Goal: Obtain resource: Obtain resource

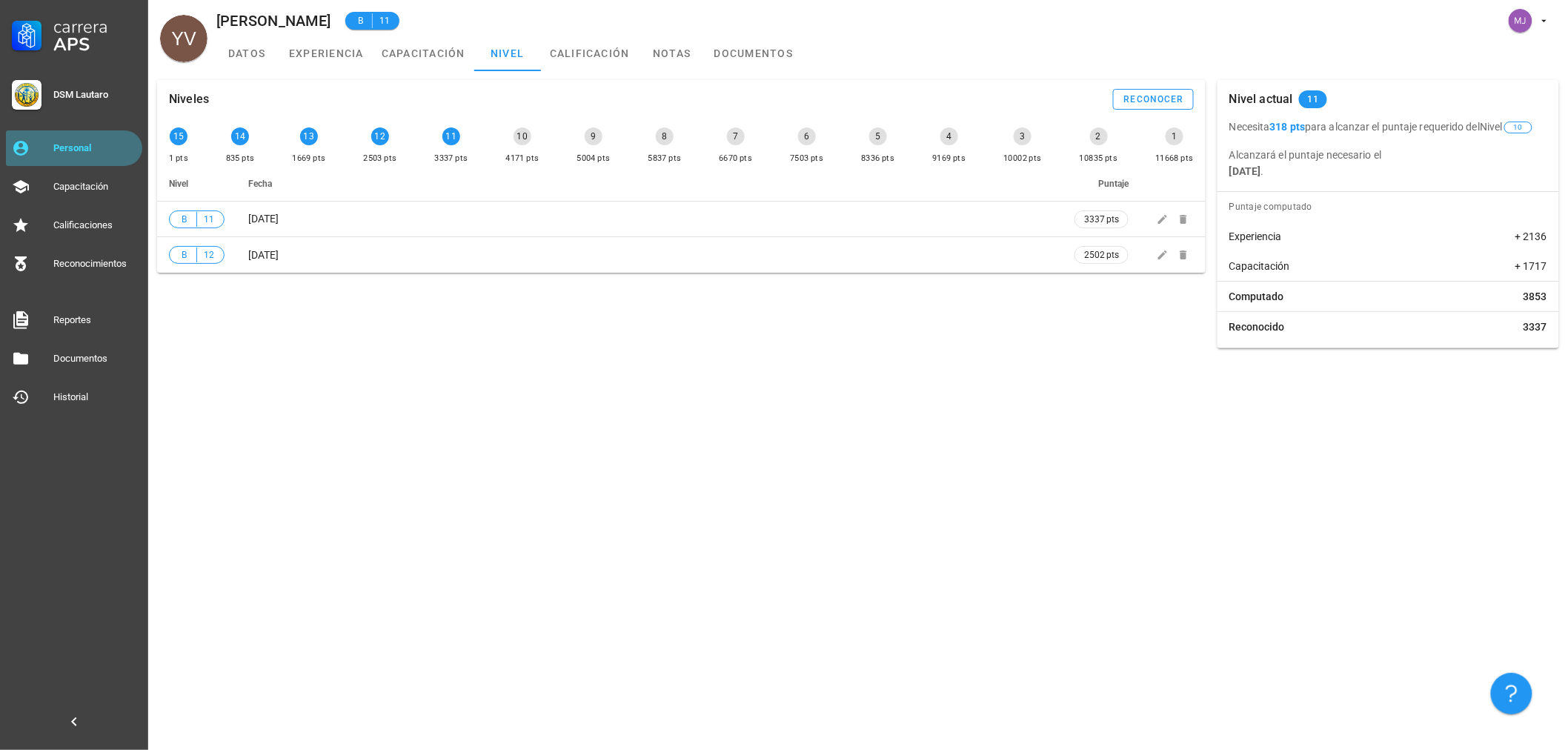
click at [53, 138] on div "Personal" at bounding box center [95, 148] width 83 height 23
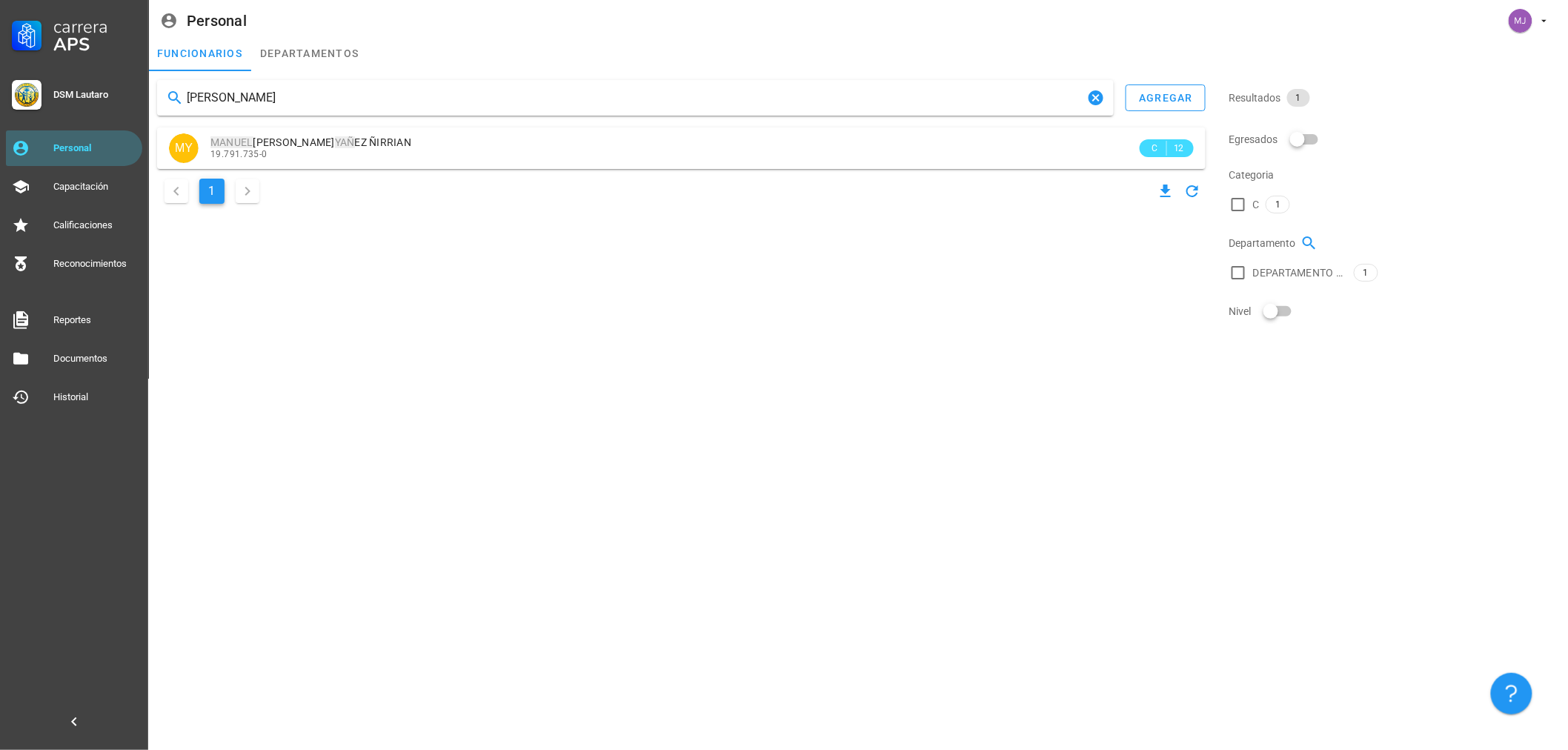
type input "[PERSON_NAME]"
click at [361, 124] on div "[PERSON_NAME] agregar MY [PERSON_NAME] EZ ÑIRRIAN 19.791.735-0 C 12 1" at bounding box center [681, 143] width 1060 height 140
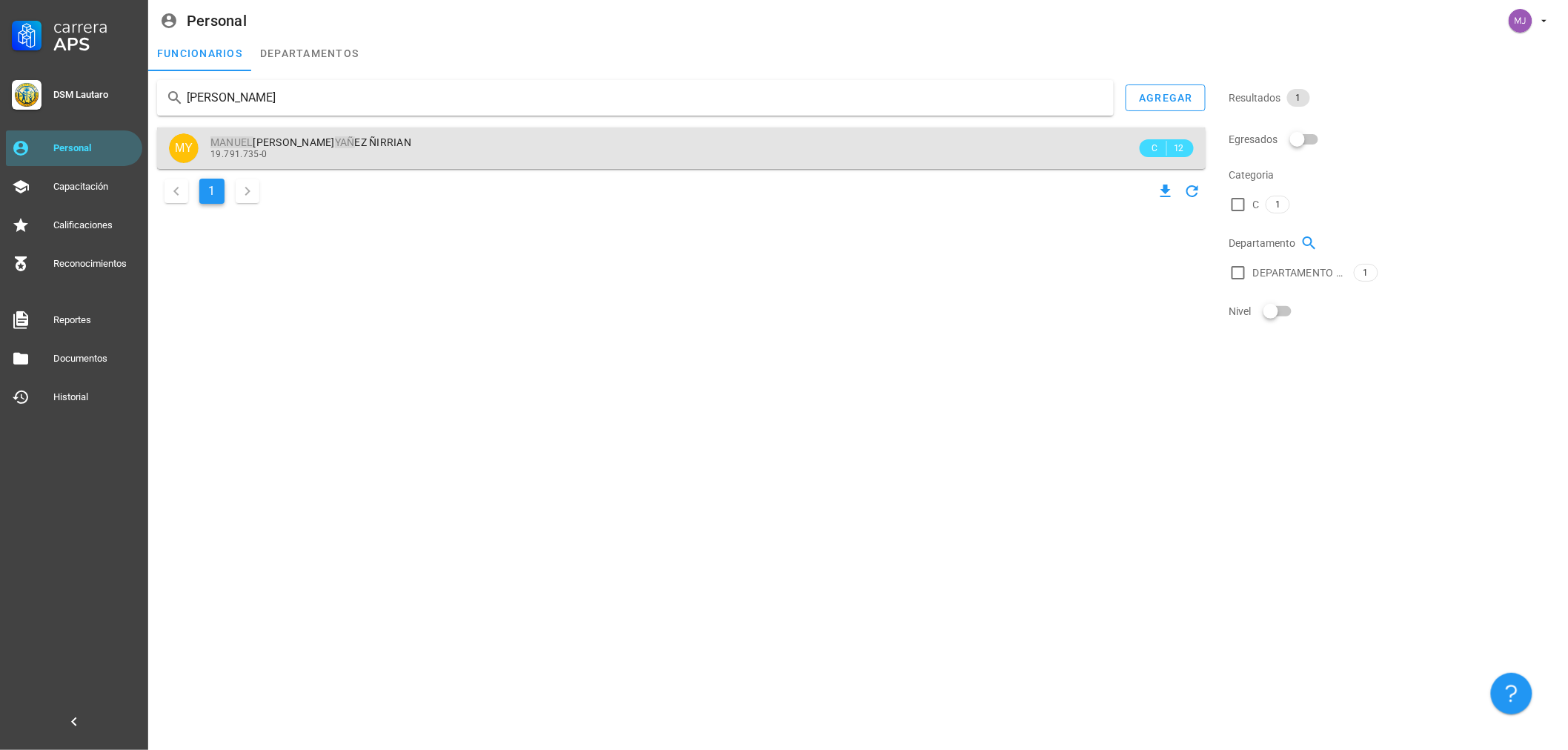
click at [360, 141] on span "[PERSON_NAME] EZ ÑIRRIAN" at bounding box center [310, 142] width 201 height 12
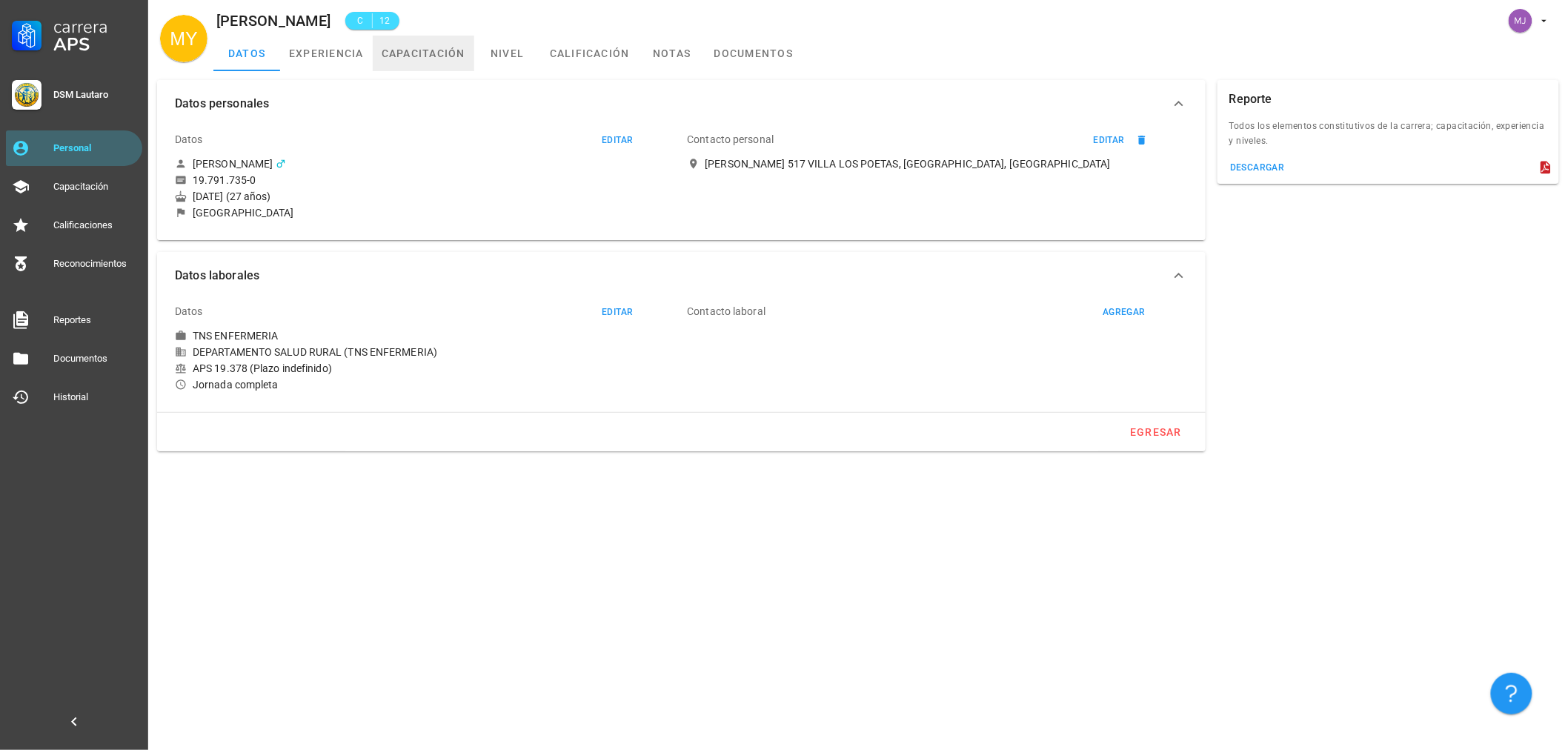
click at [459, 52] on link "capacitación" at bounding box center [423, 53] width 102 height 36
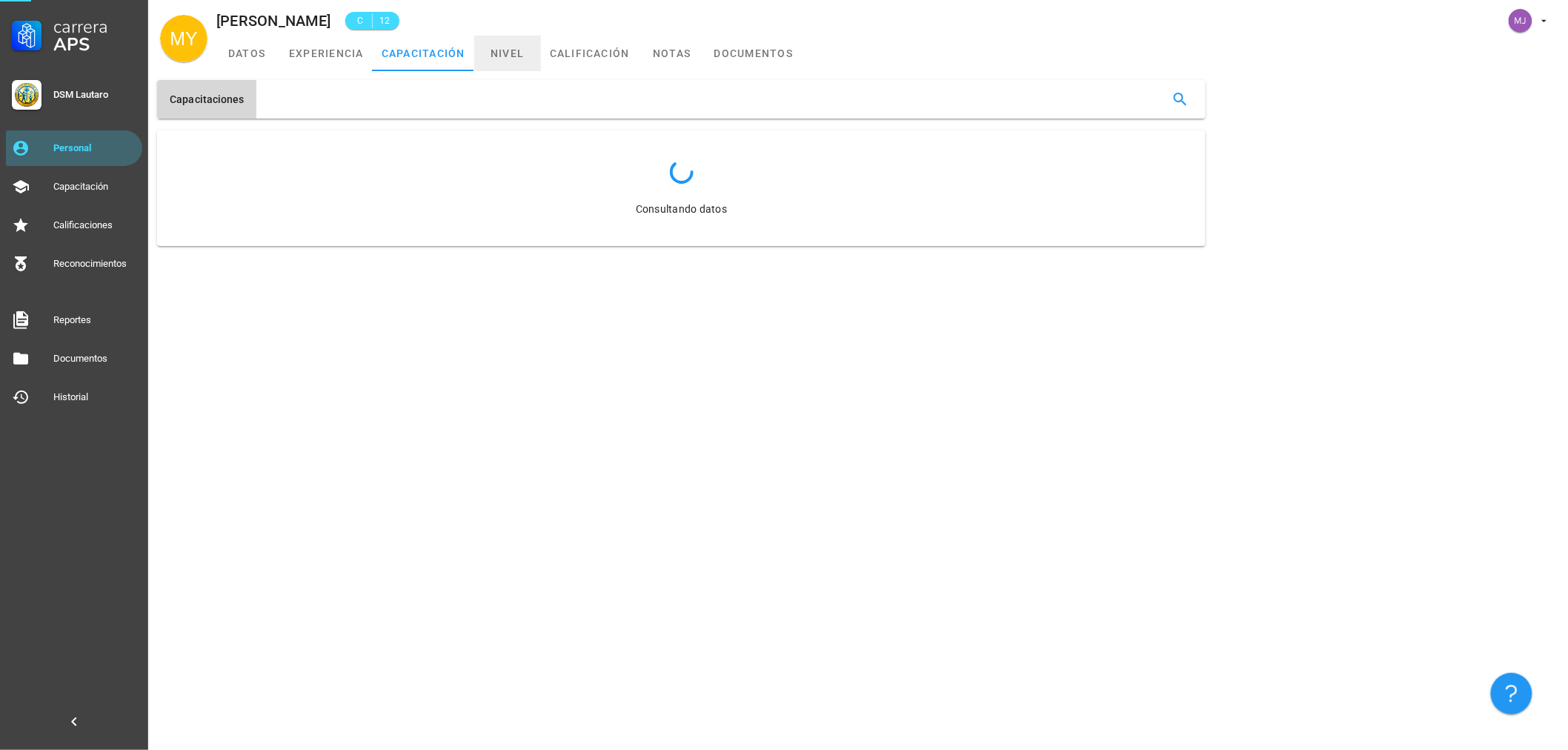
click at [519, 48] on link "nivel" at bounding box center [507, 53] width 67 height 36
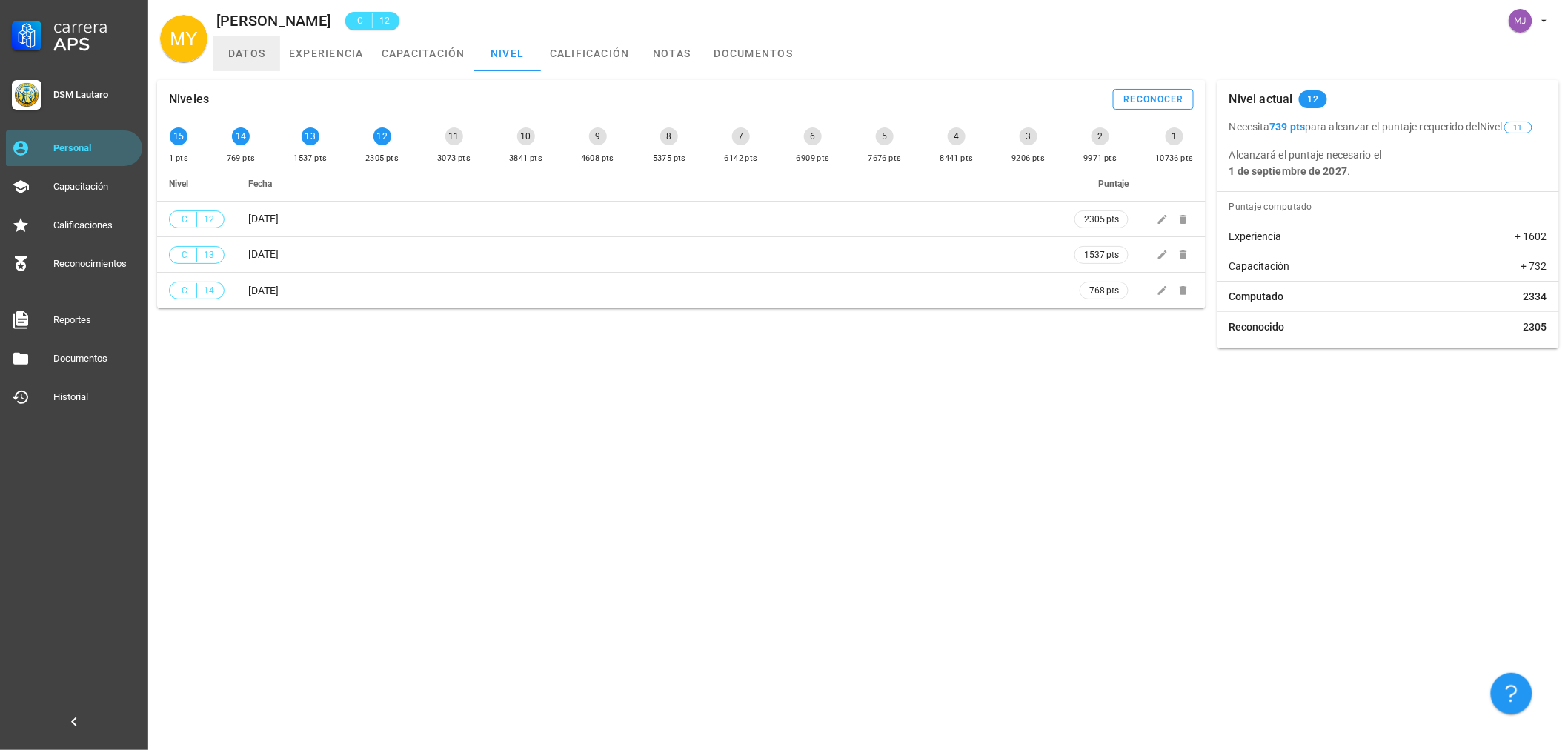
click at [227, 47] on link "datos" at bounding box center [246, 53] width 67 height 36
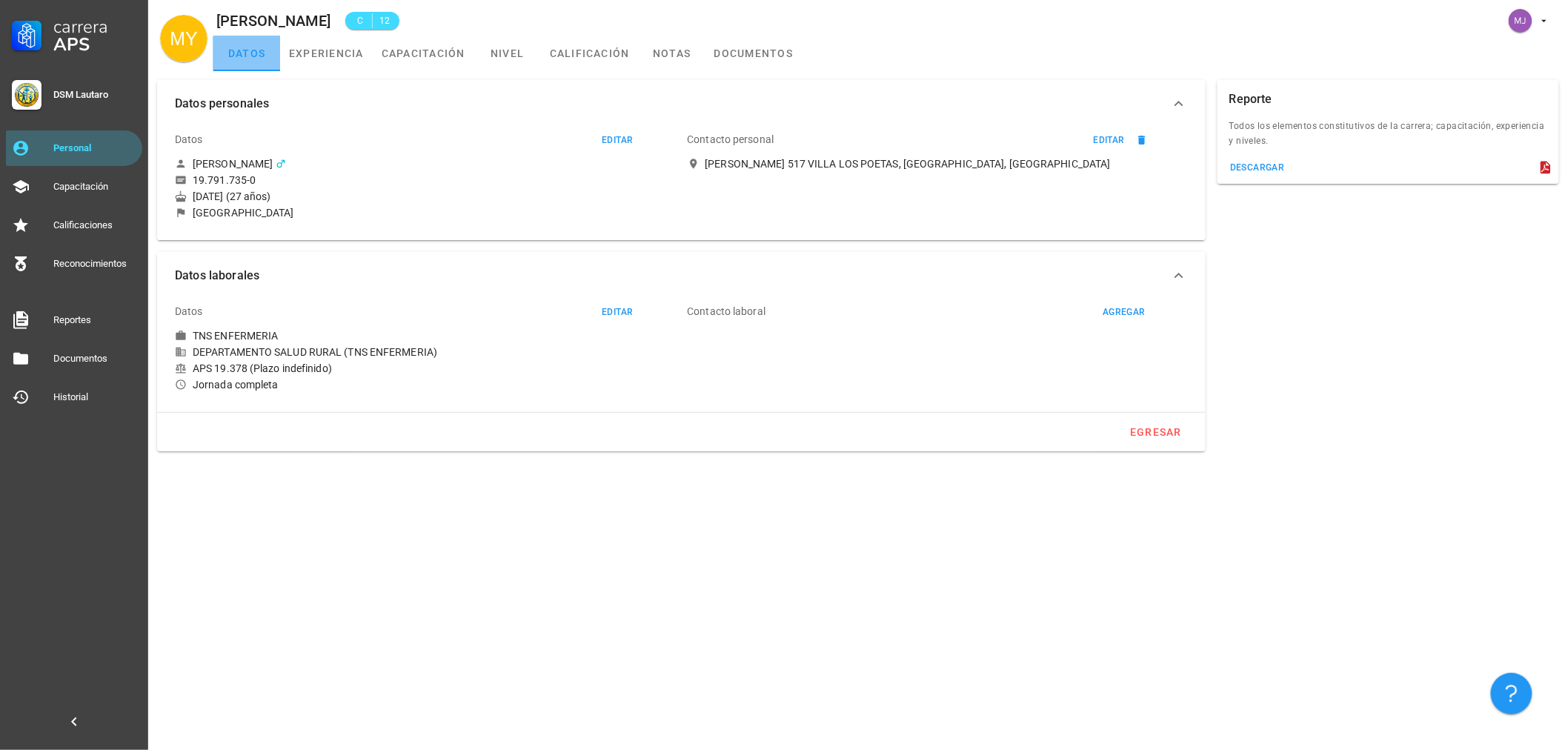
click at [227, 47] on link "datos" at bounding box center [246, 53] width 67 height 36
click at [1245, 165] on div "descargar" at bounding box center [1257, 167] width 55 height 11
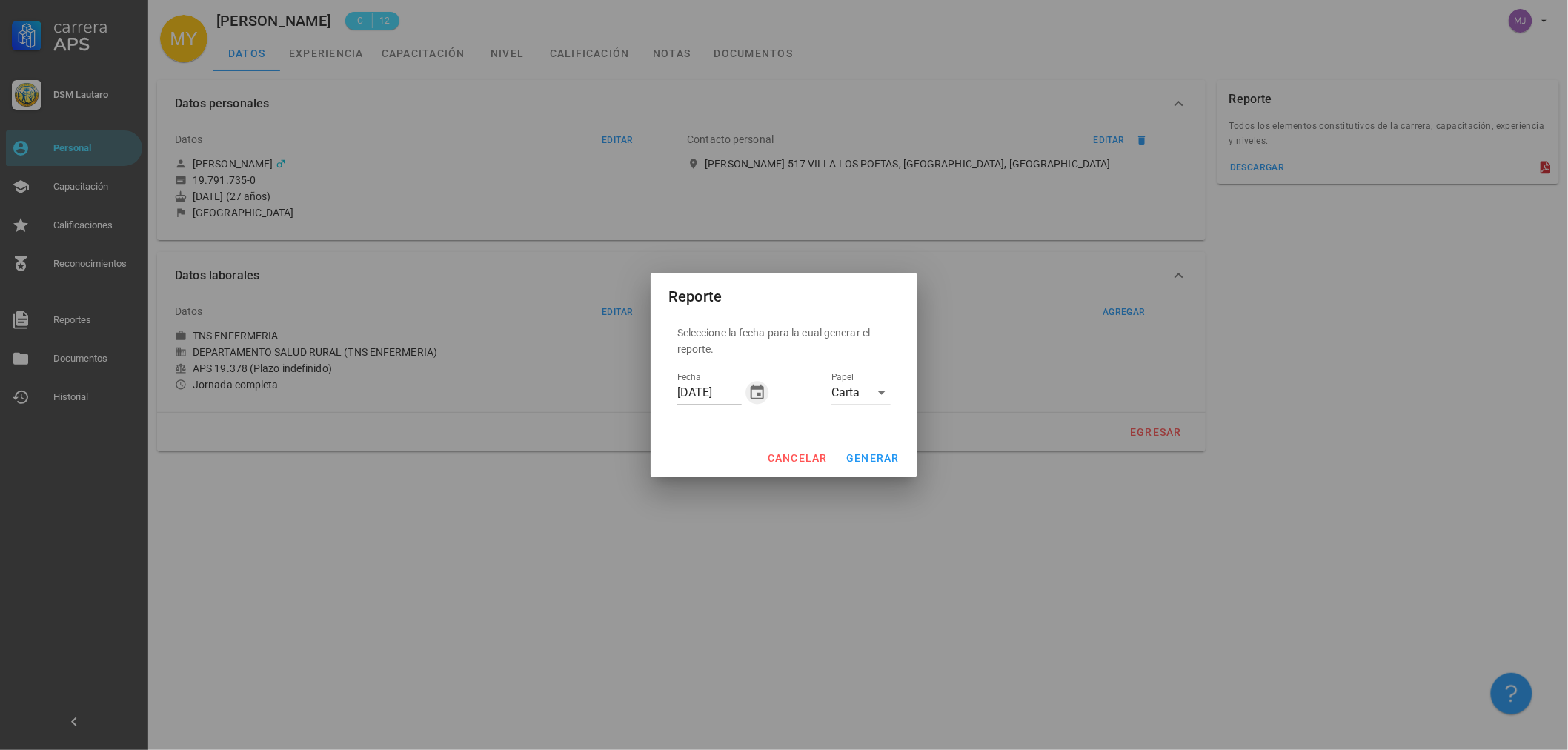
click at [760, 384] on icon "button" at bounding box center [757, 392] width 17 height 17
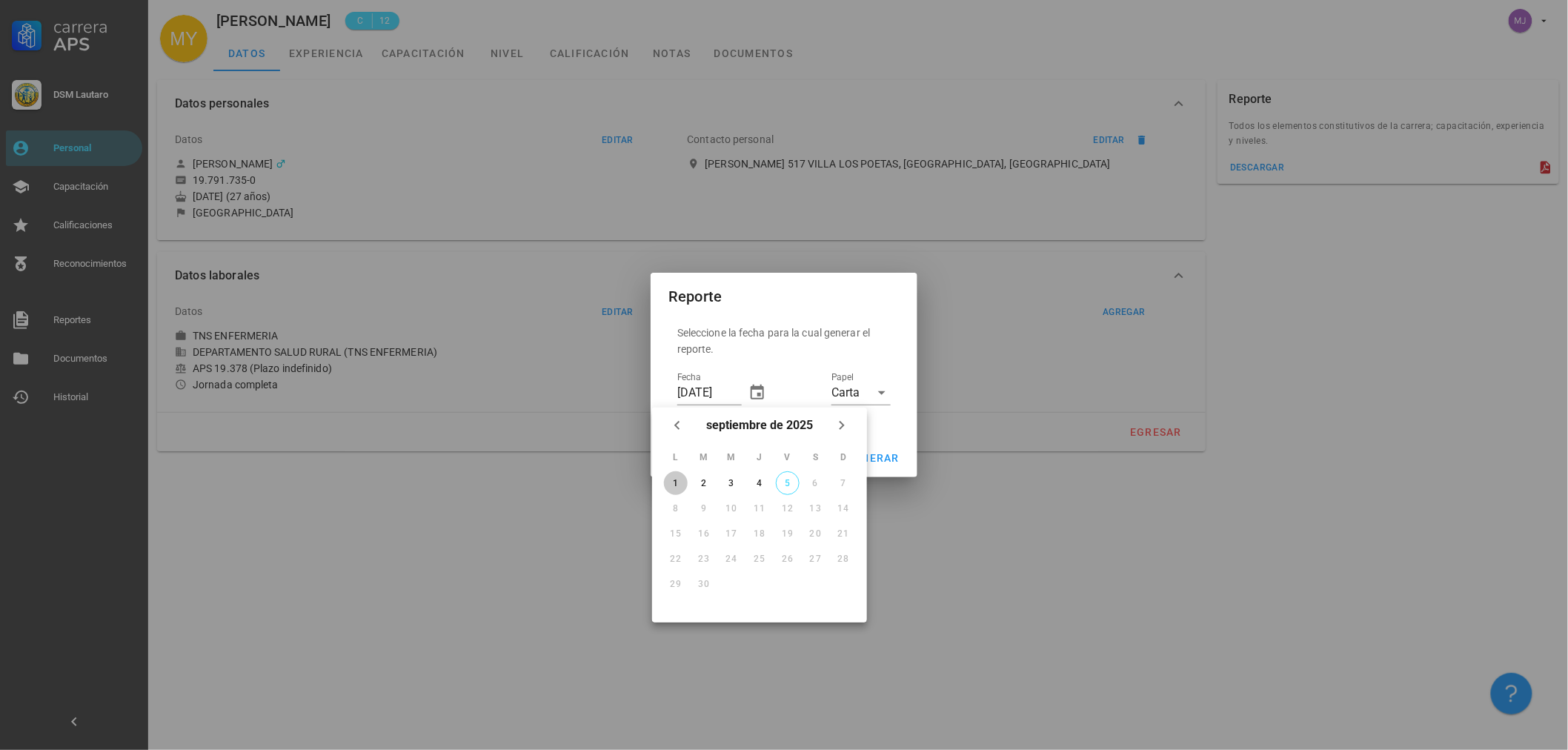
click at [676, 481] on div "1" at bounding box center [675, 483] width 23 height 11
type input "[DATE]"
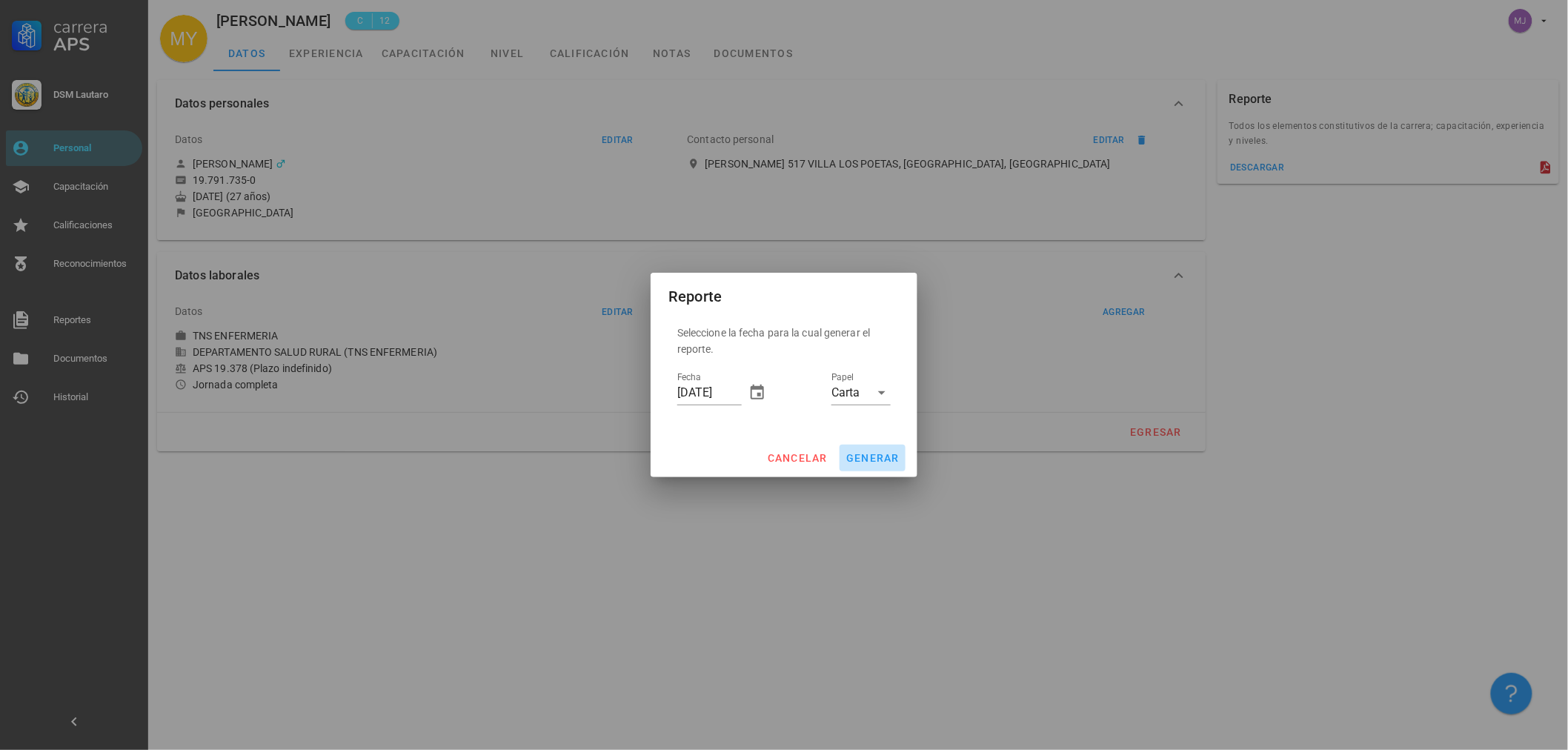
click at [875, 459] on span "generar" at bounding box center [872, 457] width 54 height 12
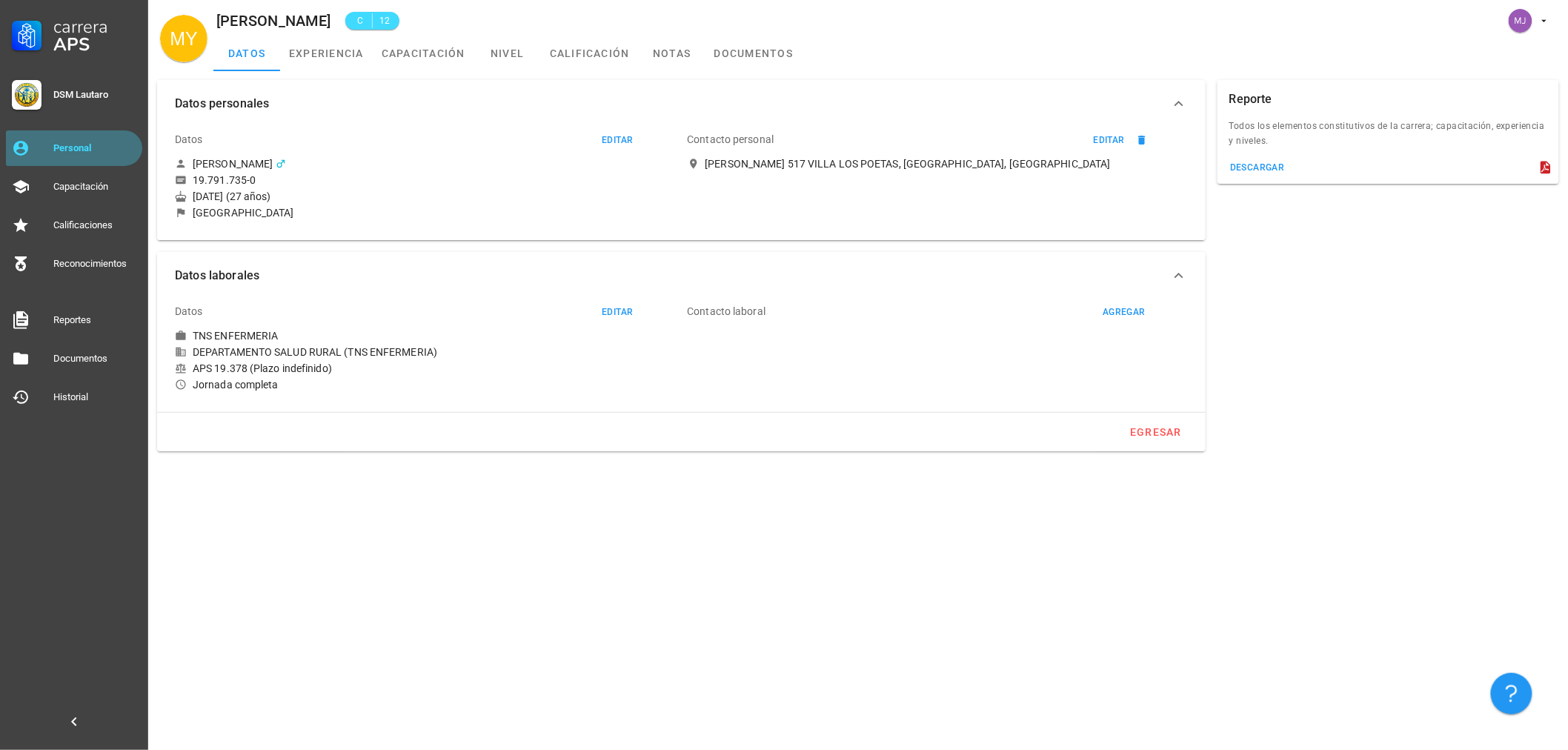
click at [65, 142] on div "Personal" at bounding box center [95, 148] width 83 height 12
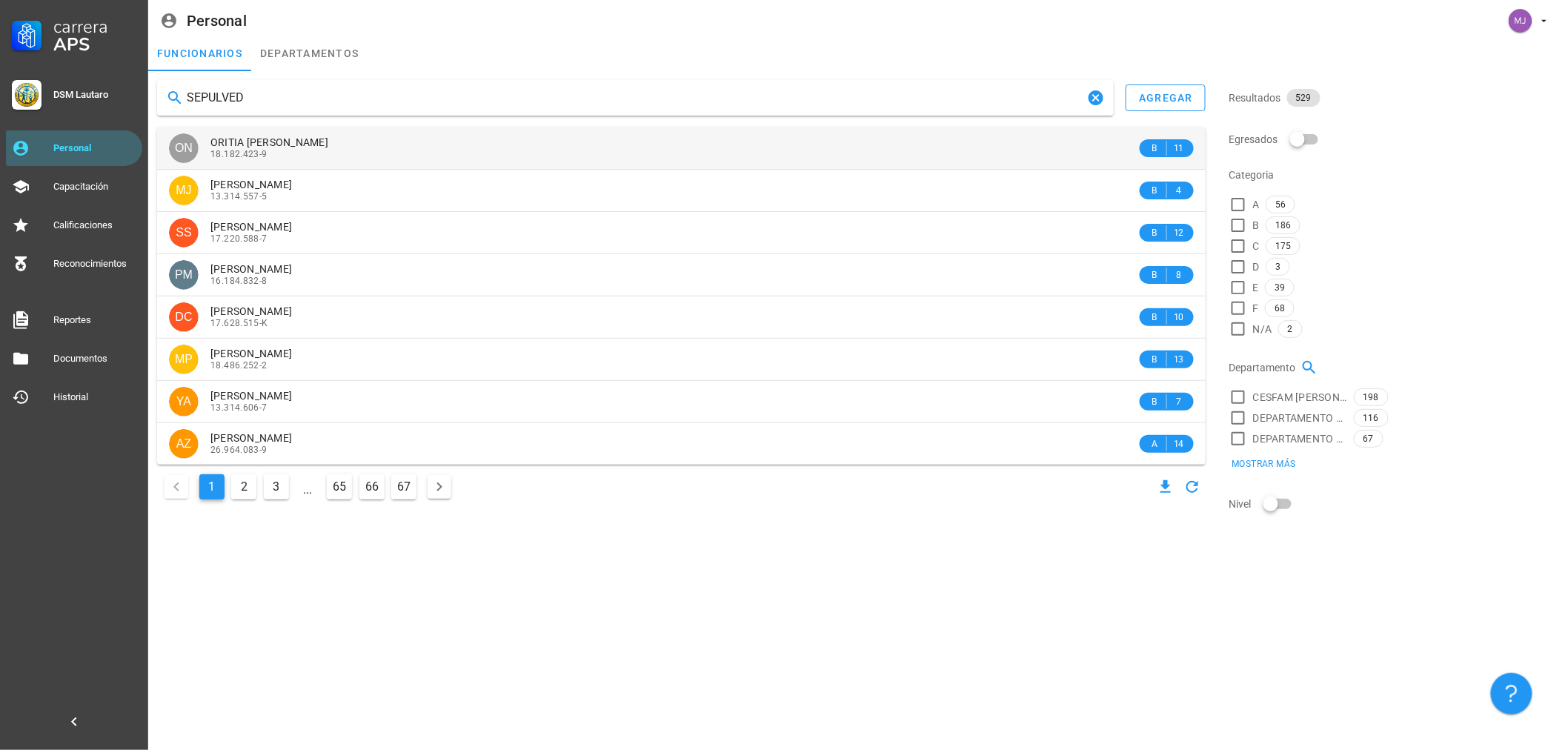
type input "SEPULVEDA"
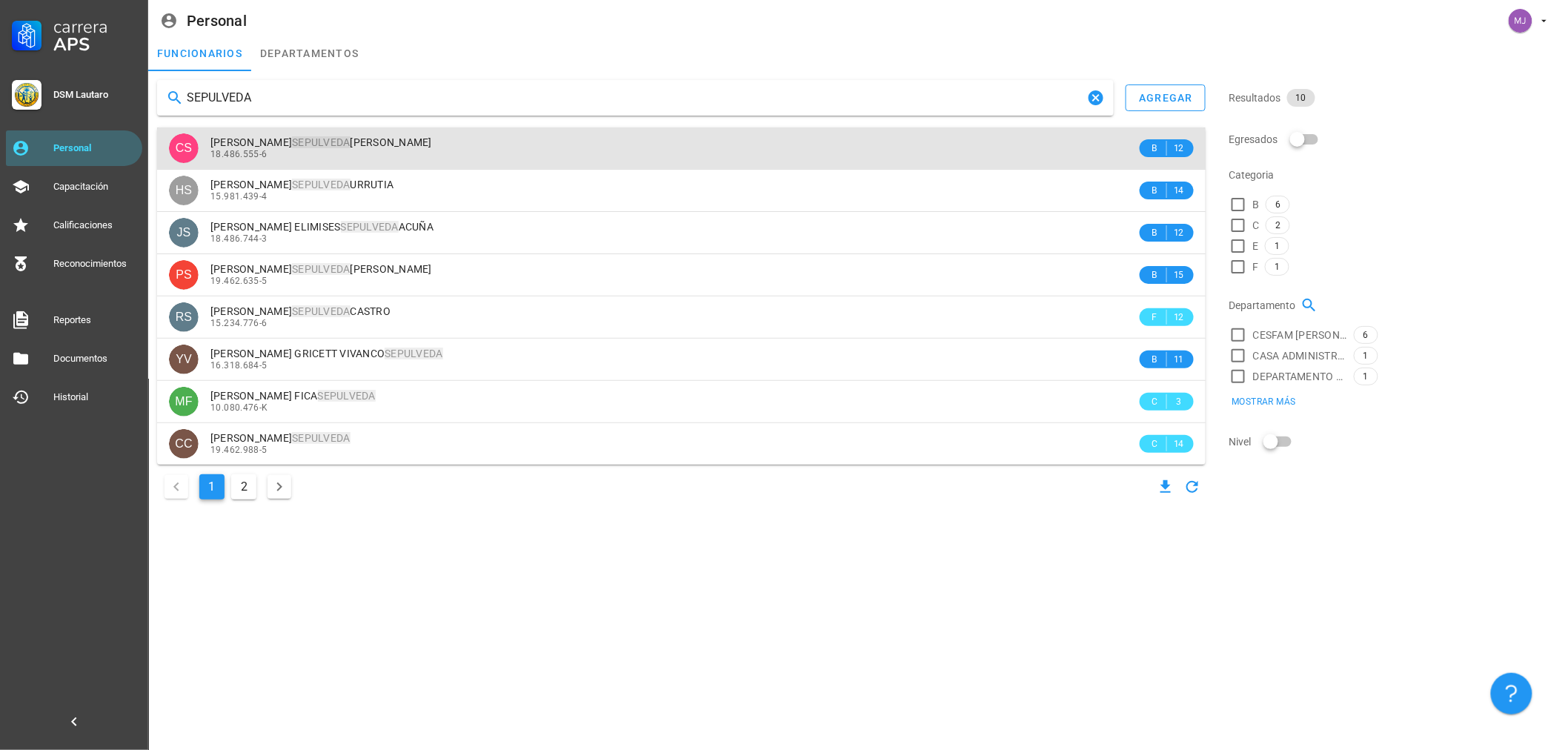
click at [392, 162] on div "[PERSON_NAME] 18.486.555-6" at bounding box center [674, 148] width 926 height 41
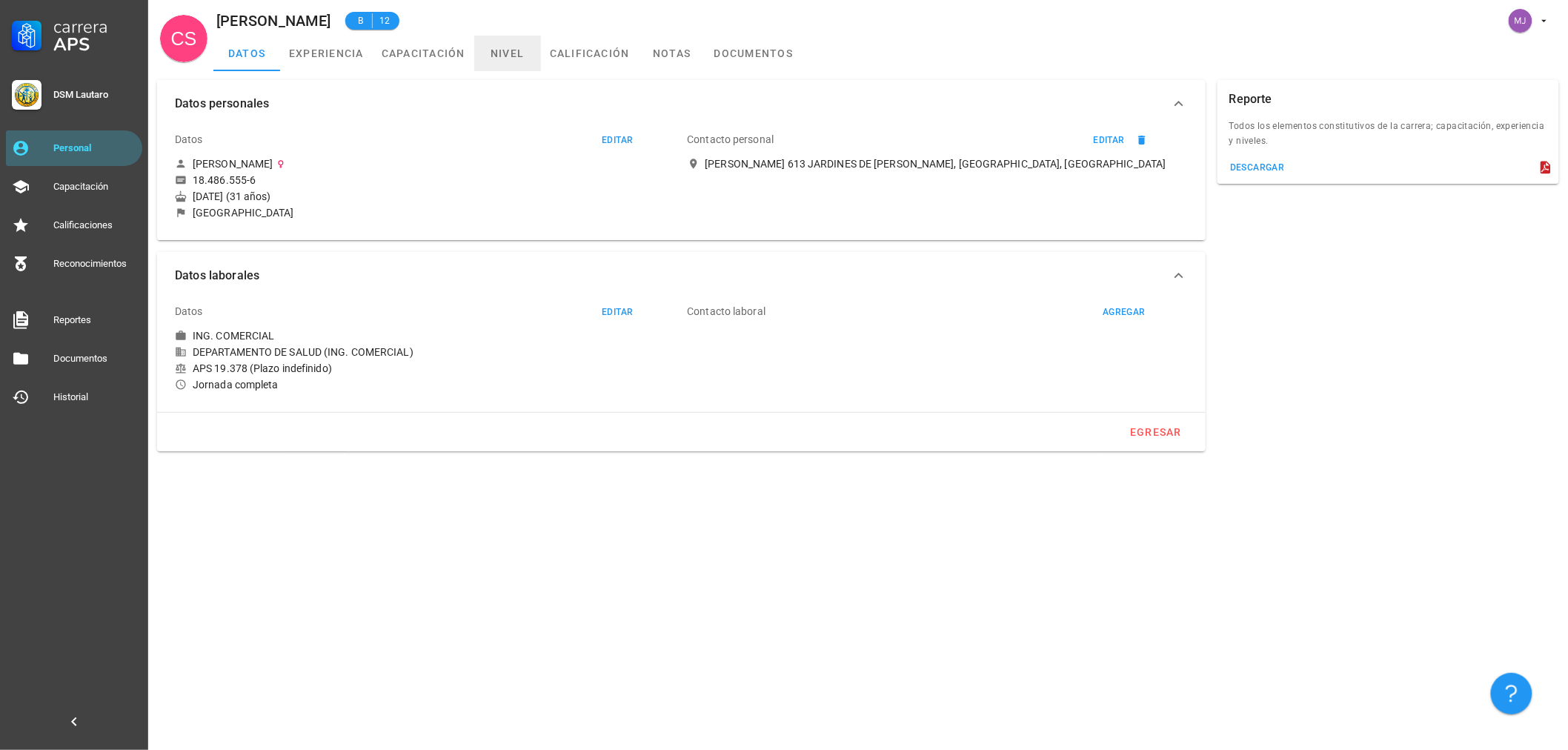
click at [513, 55] on link "nivel" at bounding box center [507, 53] width 67 height 36
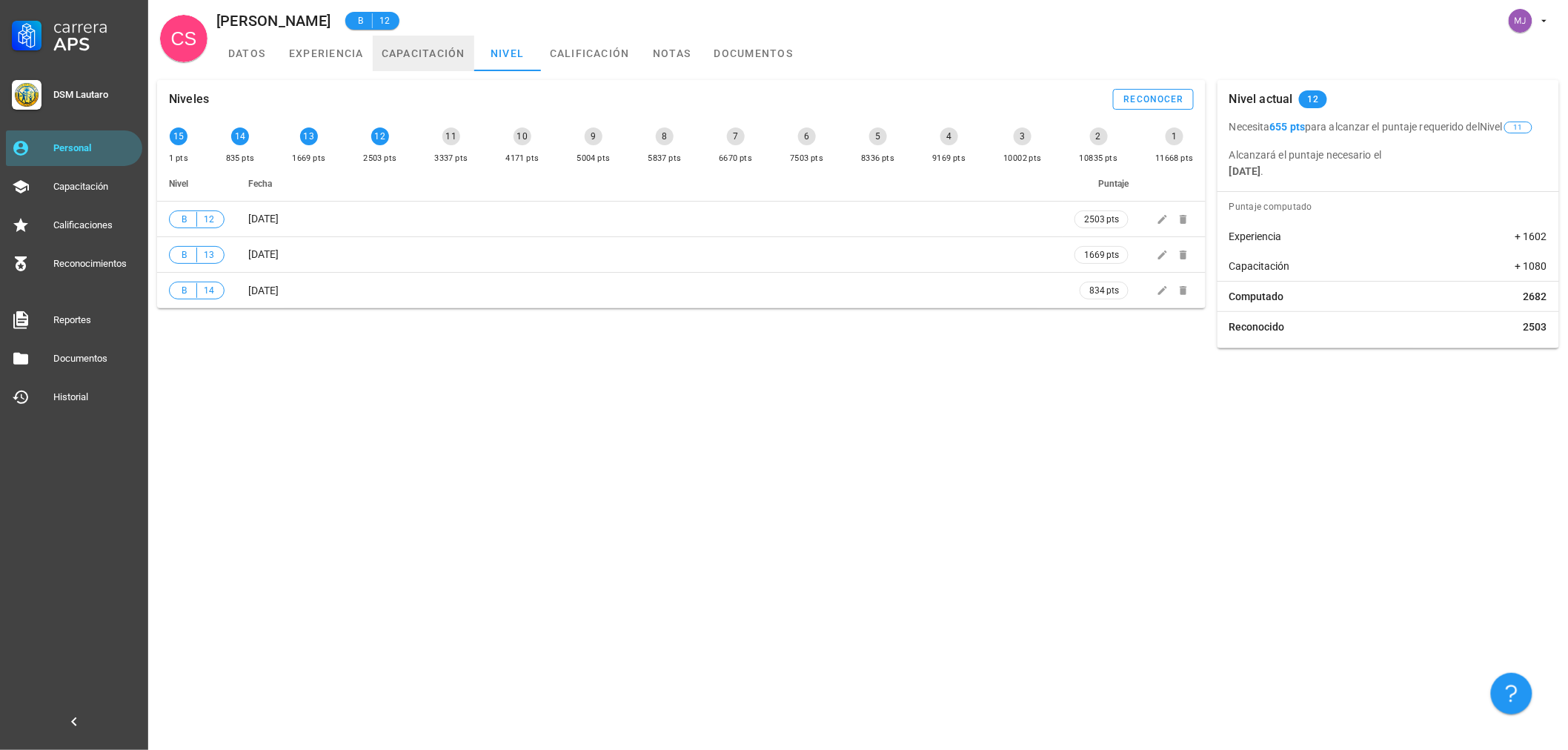
click at [419, 50] on link "capacitación" at bounding box center [423, 53] width 102 height 36
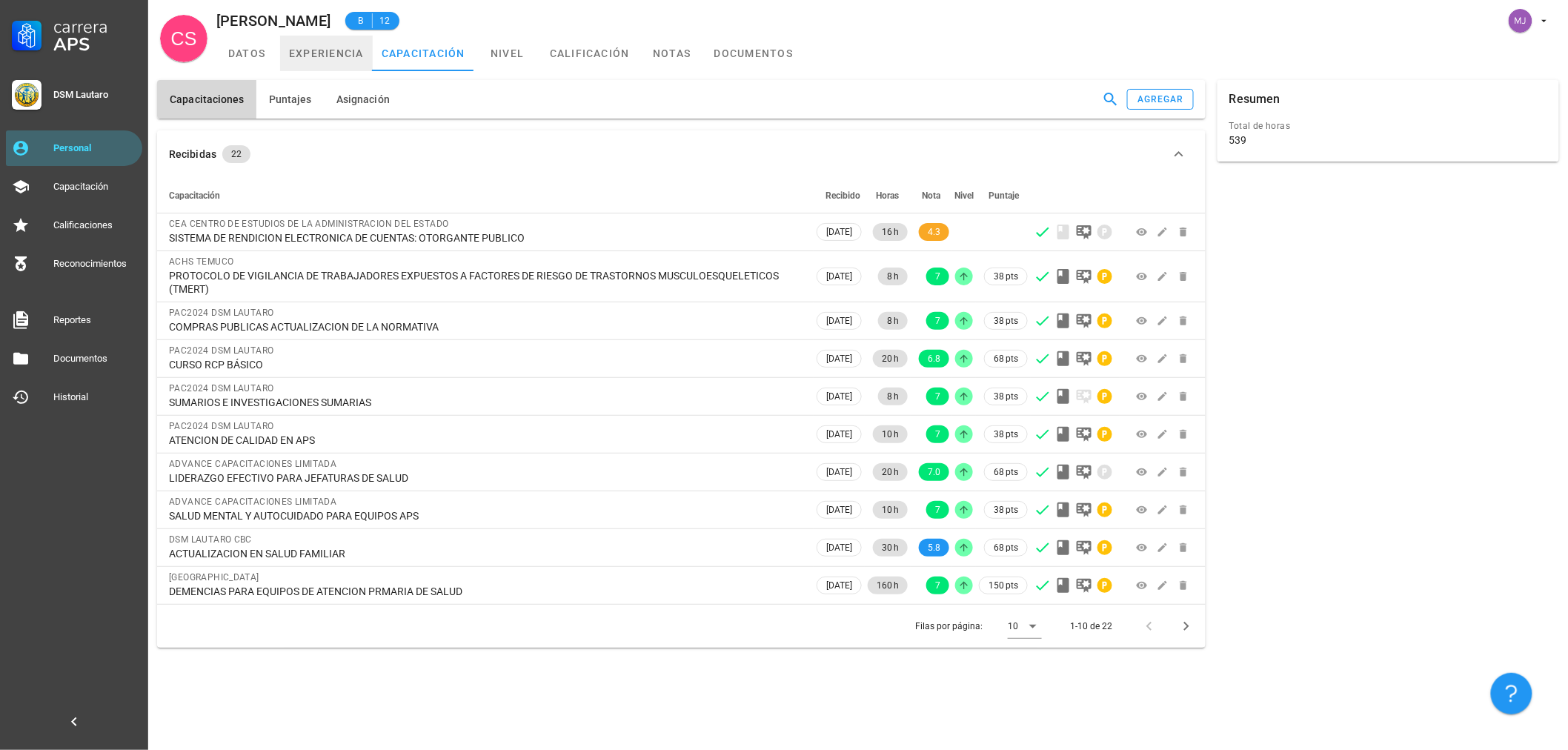
click at [315, 49] on link "experiencia" at bounding box center [327, 53] width 93 height 36
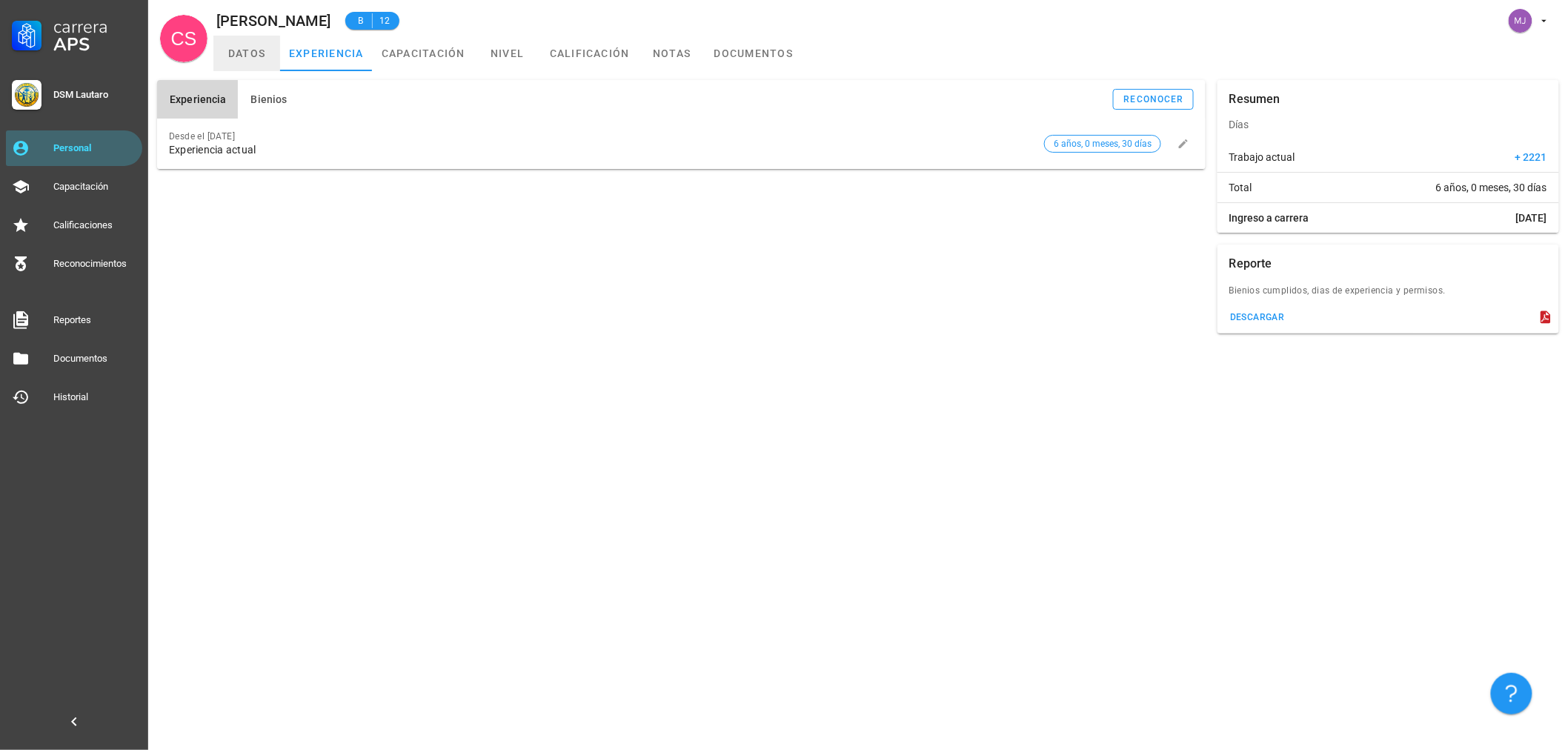
click at [237, 52] on link "datos" at bounding box center [246, 53] width 67 height 36
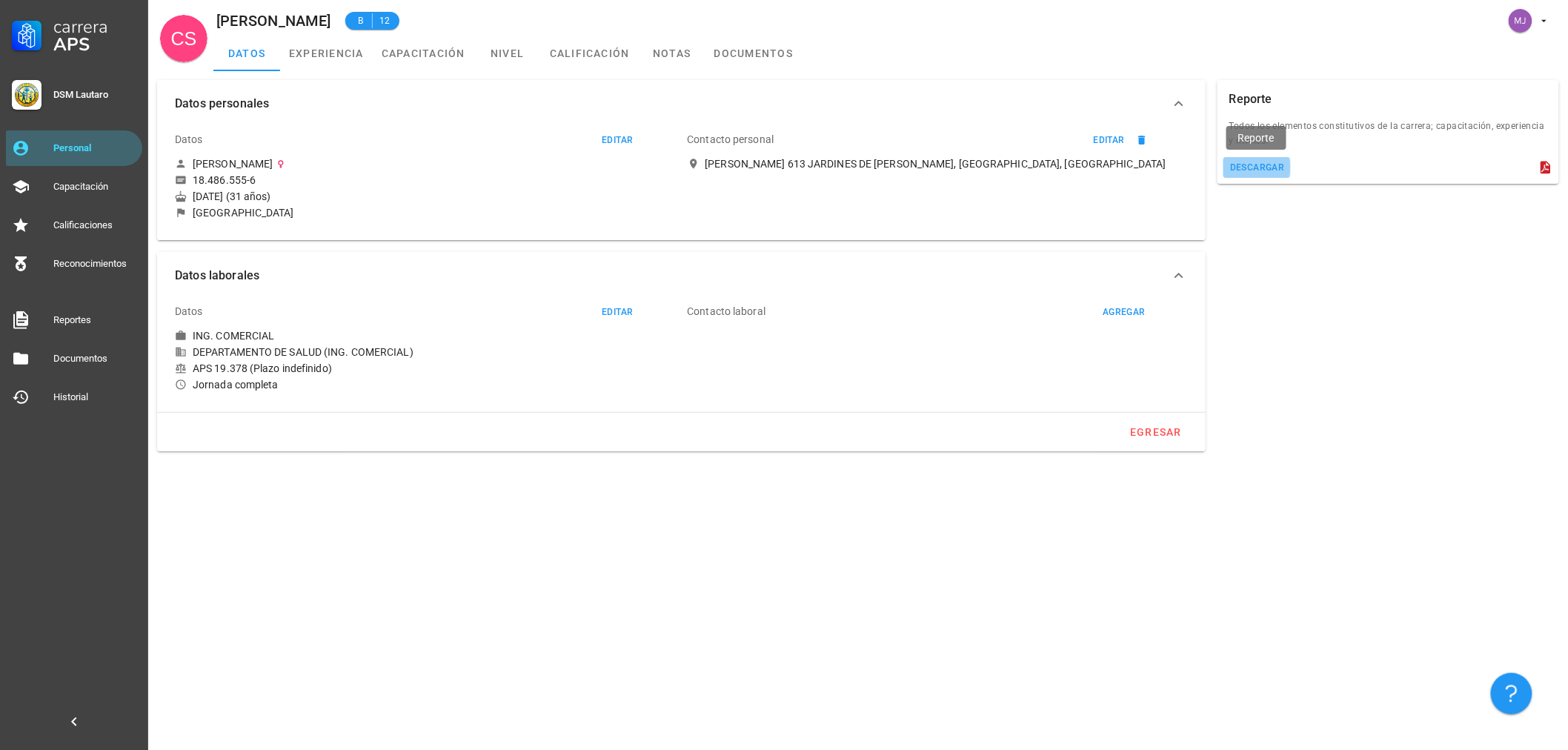
click at [1239, 166] on div "descargar" at bounding box center [1257, 167] width 55 height 11
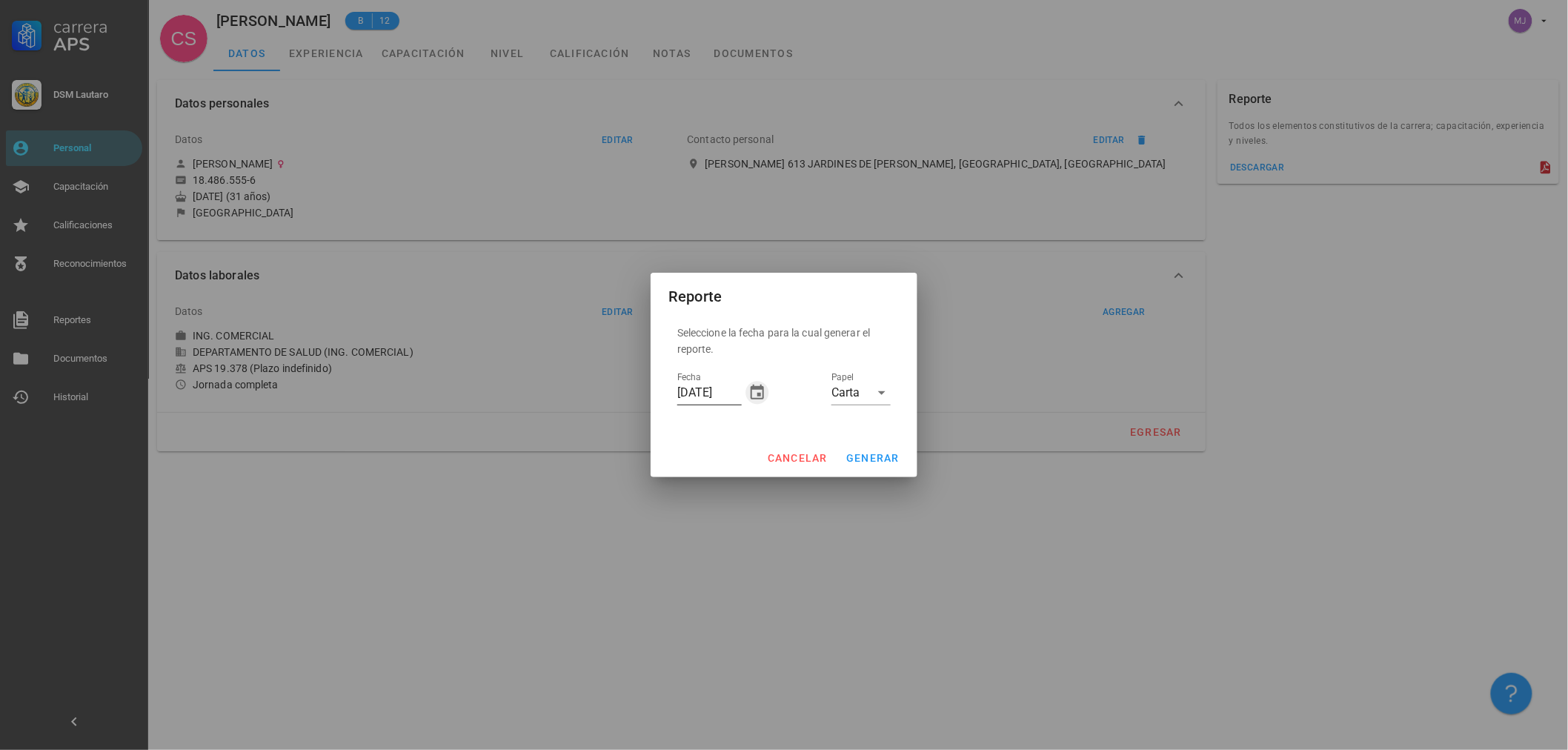
click at [764, 396] on icon "button" at bounding box center [758, 391] width 14 height 15
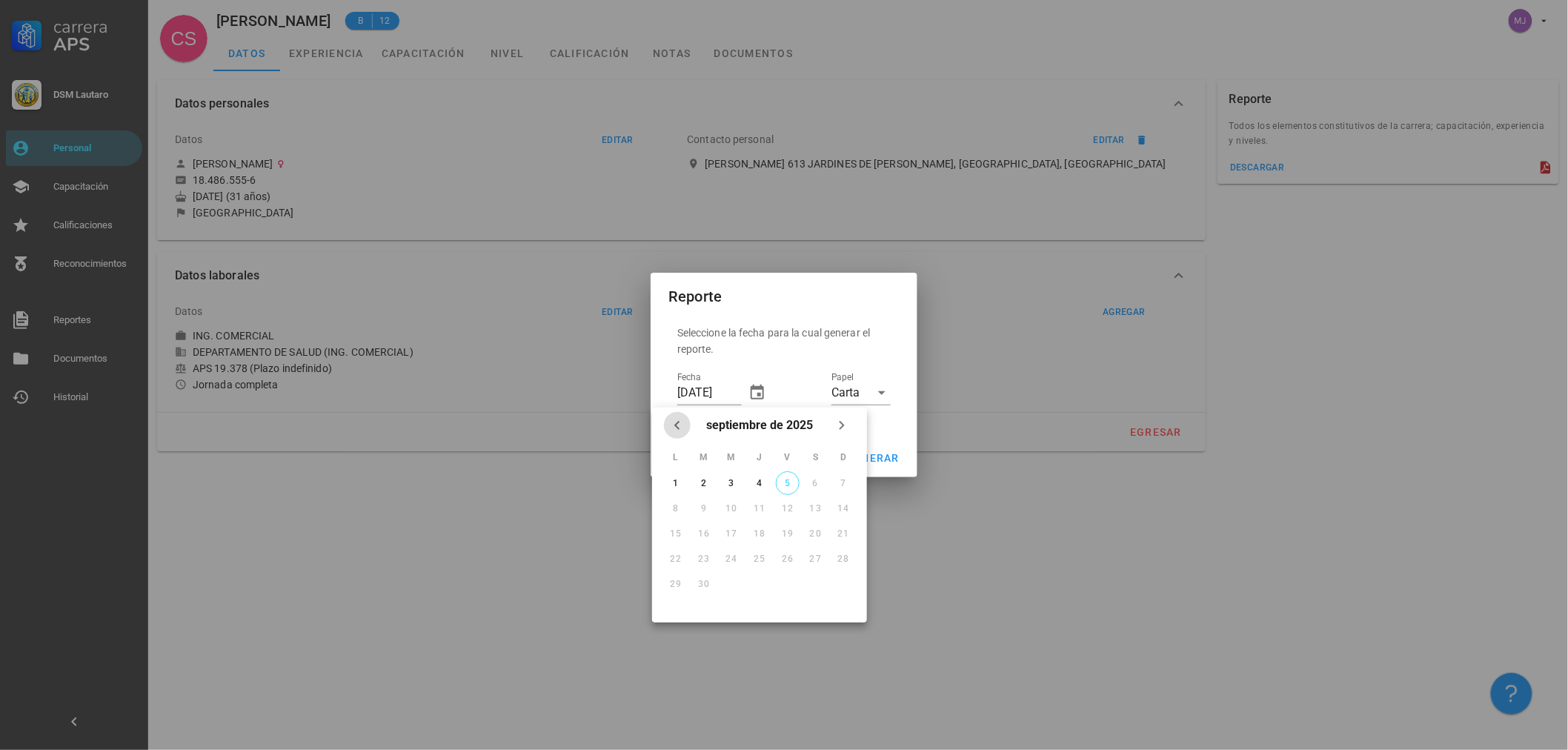
click at [674, 421] on icon "Mes anterior" at bounding box center [677, 425] width 17 height 17
click at [789, 505] on div "8" at bounding box center [788, 508] width 23 height 11
type input "[DATE]"
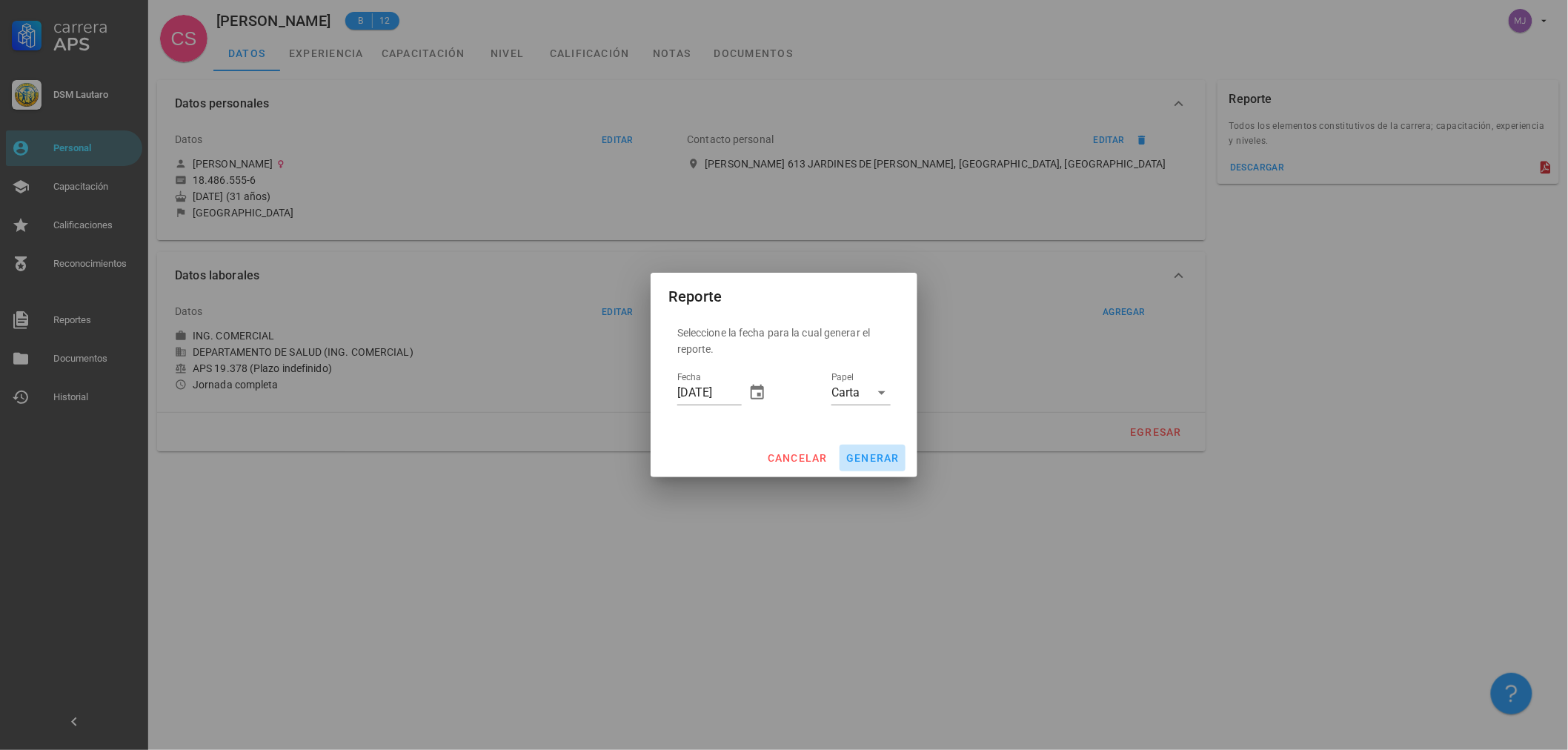
click at [870, 459] on span "generar" at bounding box center [872, 457] width 54 height 12
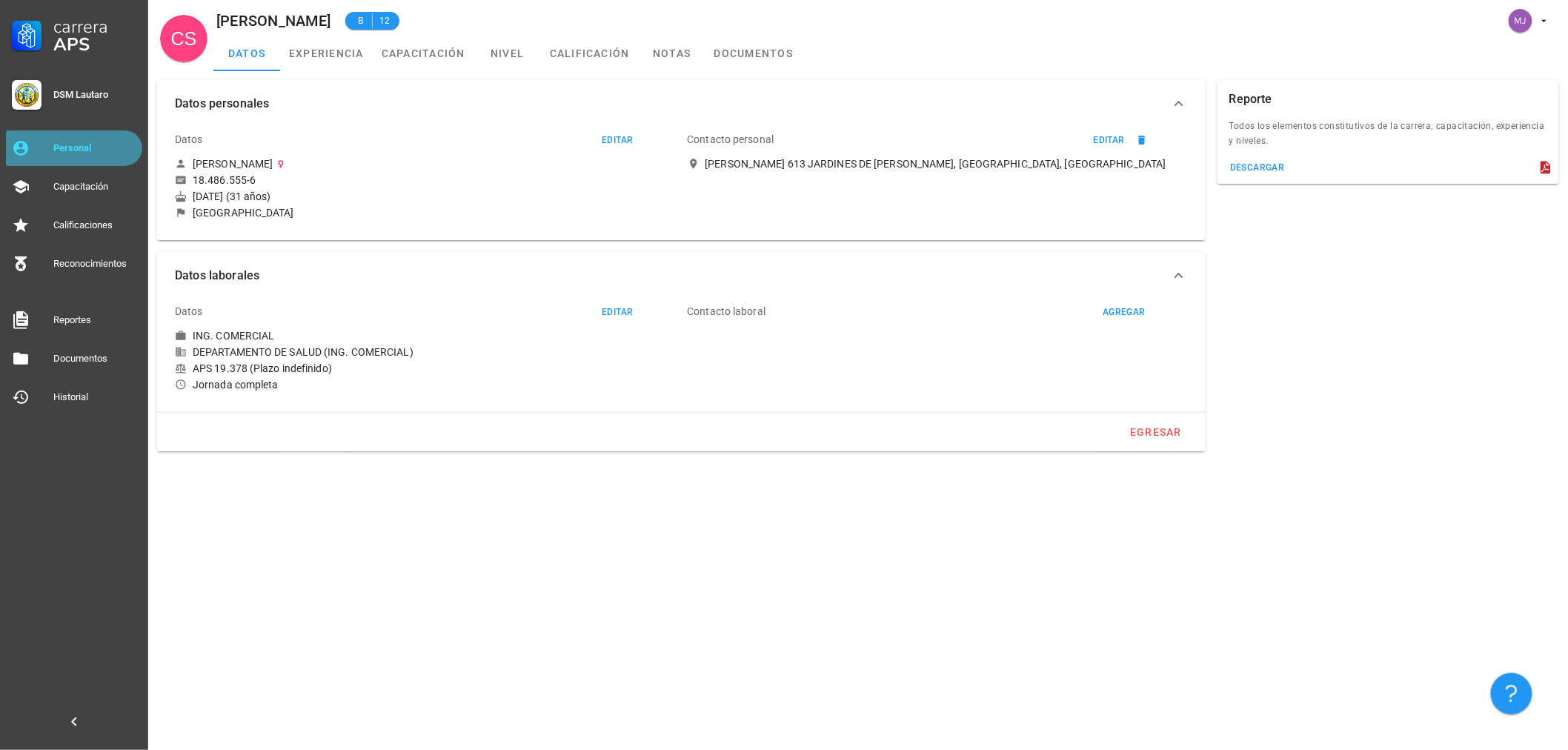
click at [86, 146] on div "Personal" at bounding box center [95, 148] width 83 height 12
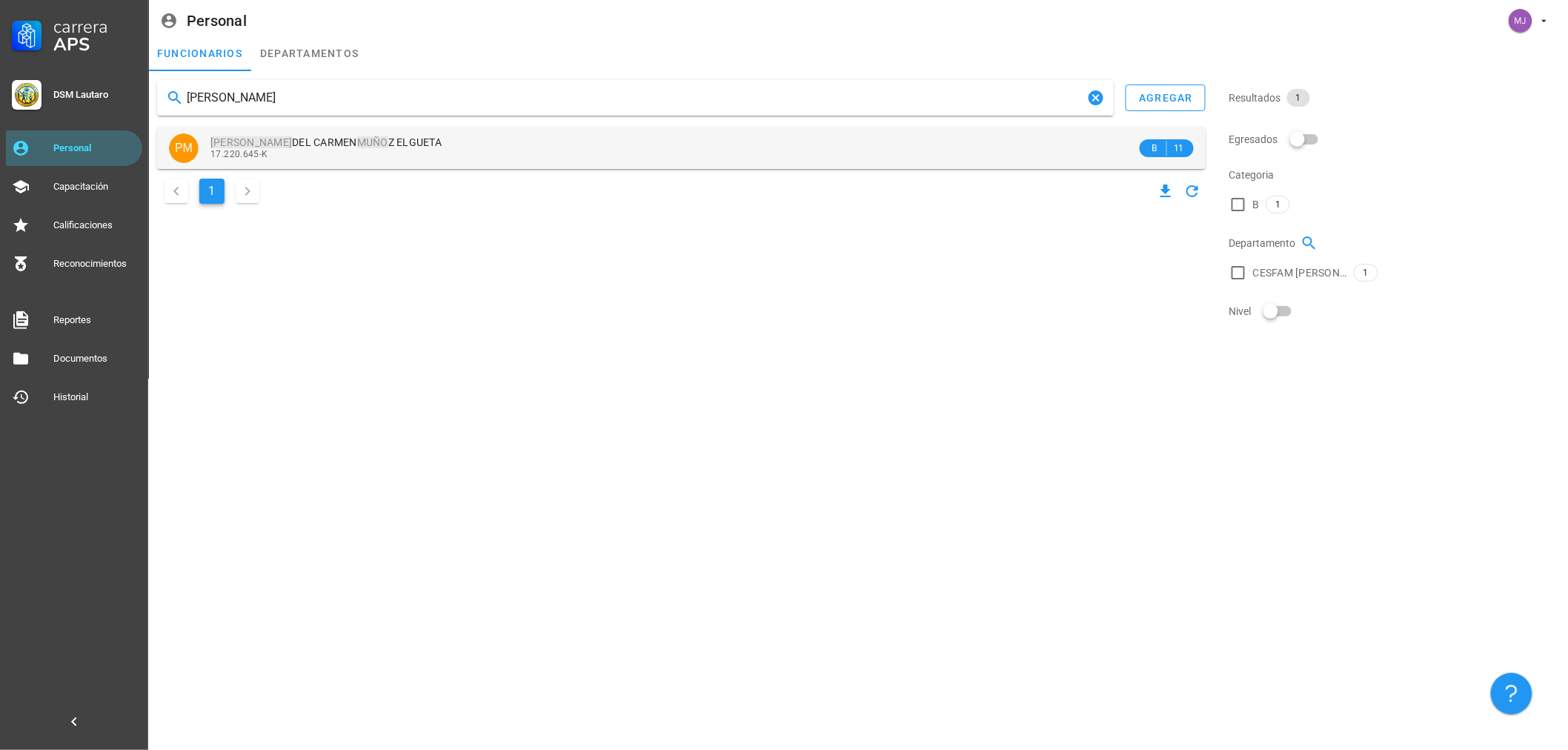
type input "[PERSON_NAME]"
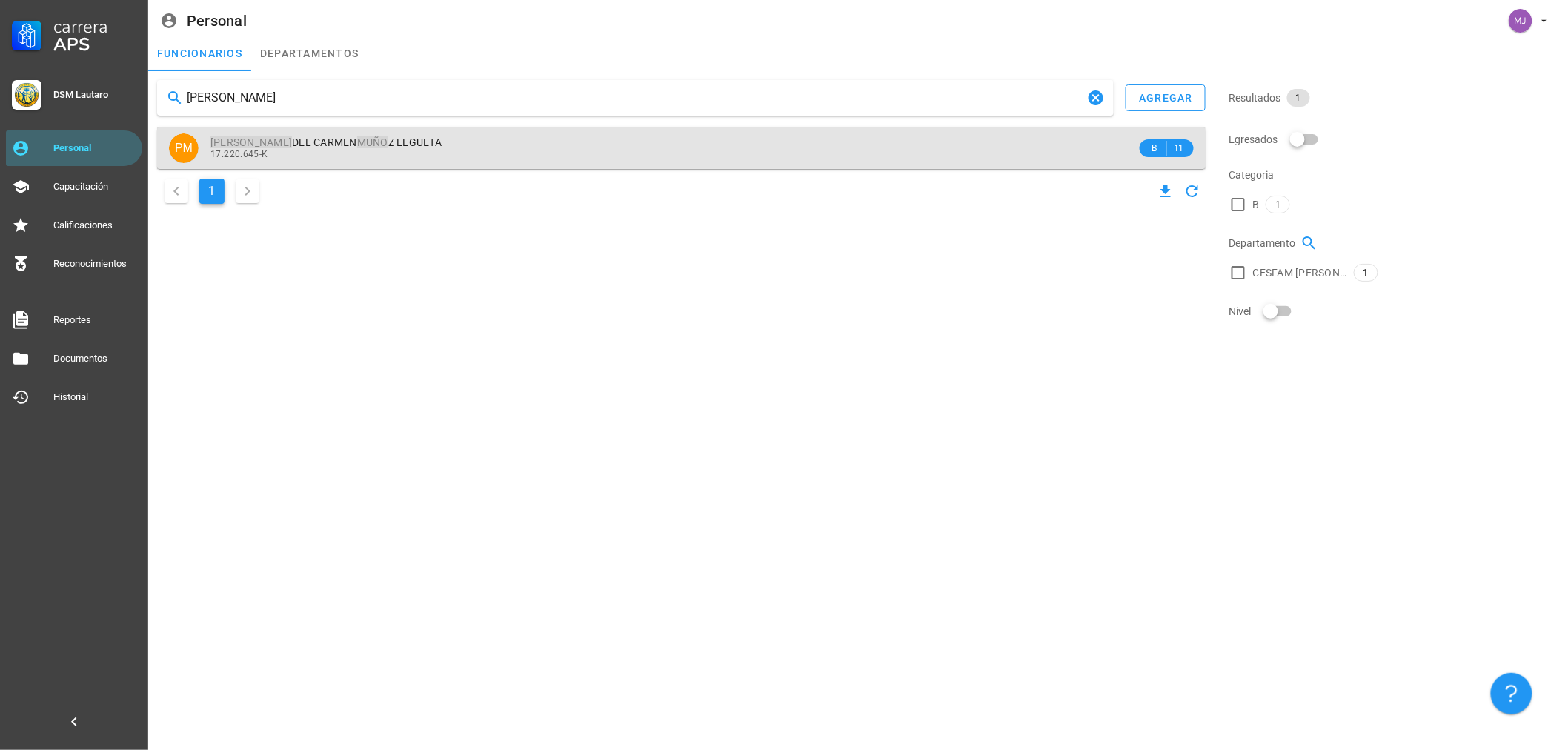
click at [381, 137] on span "[PERSON_NAME]" at bounding box center [326, 142] width 232 height 12
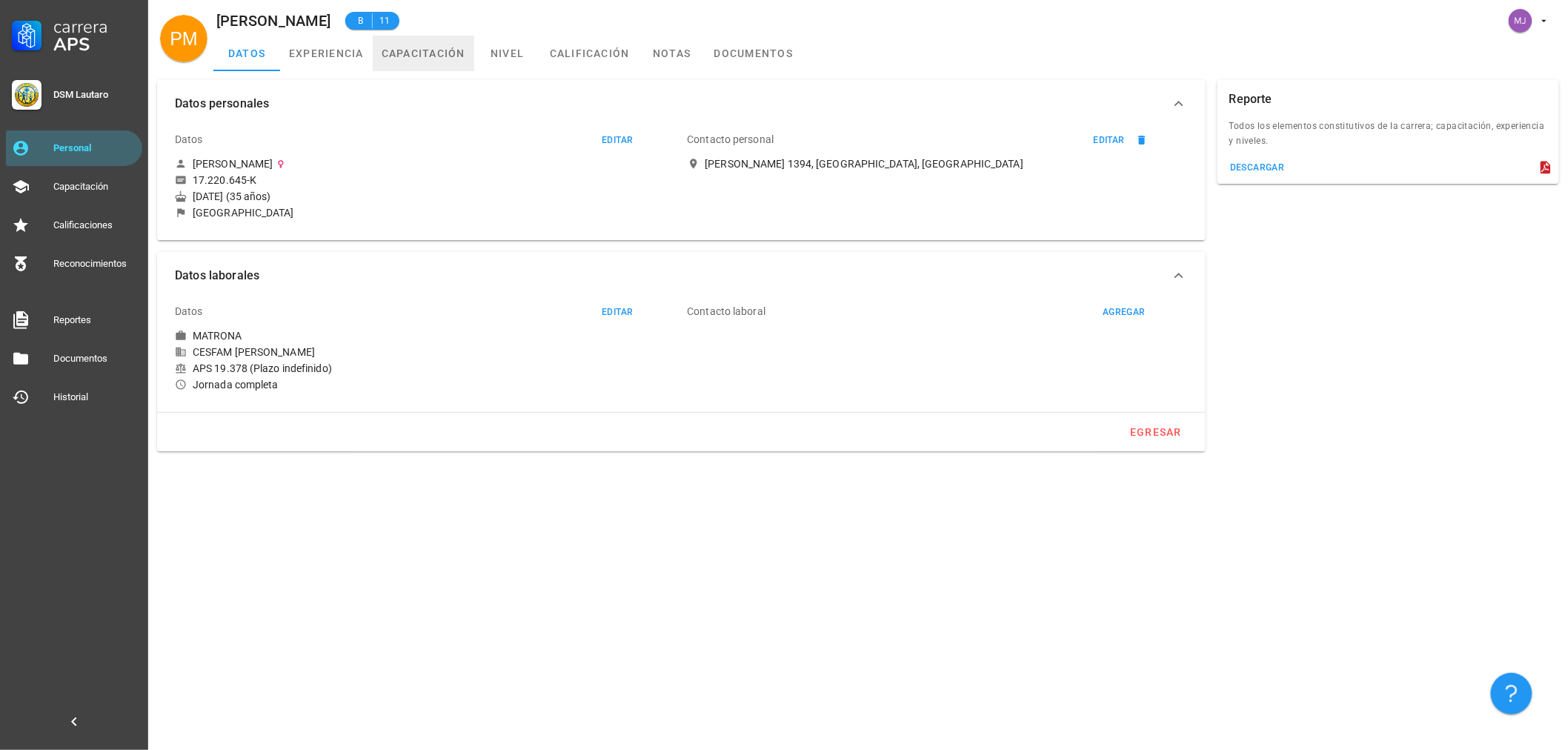
click at [450, 57] on link "capacitación" at bounding box center [423, 53] width 102 height 36
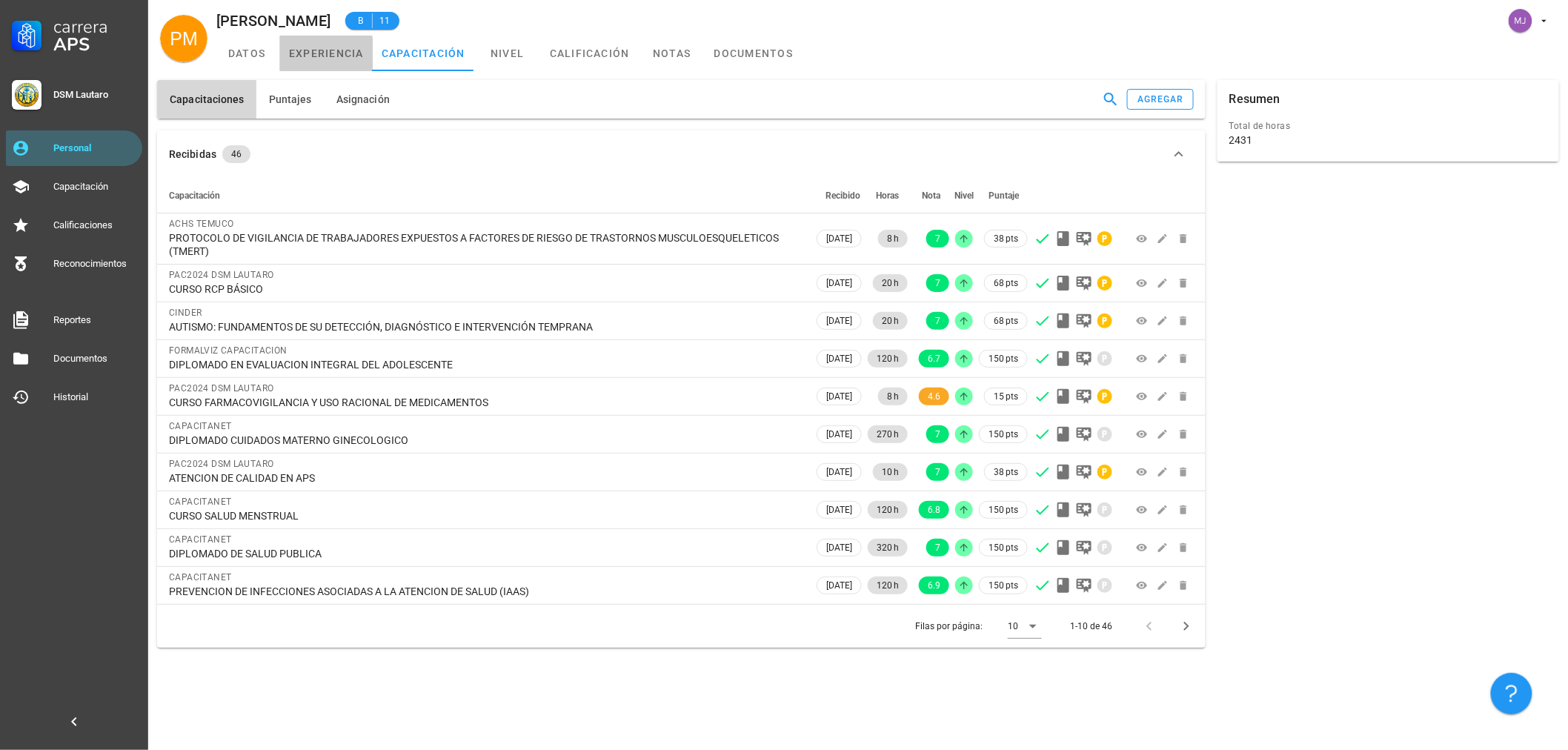
click at [348, 64] on link "experiencia" at bounding box center [327, 53] width 93 height 36
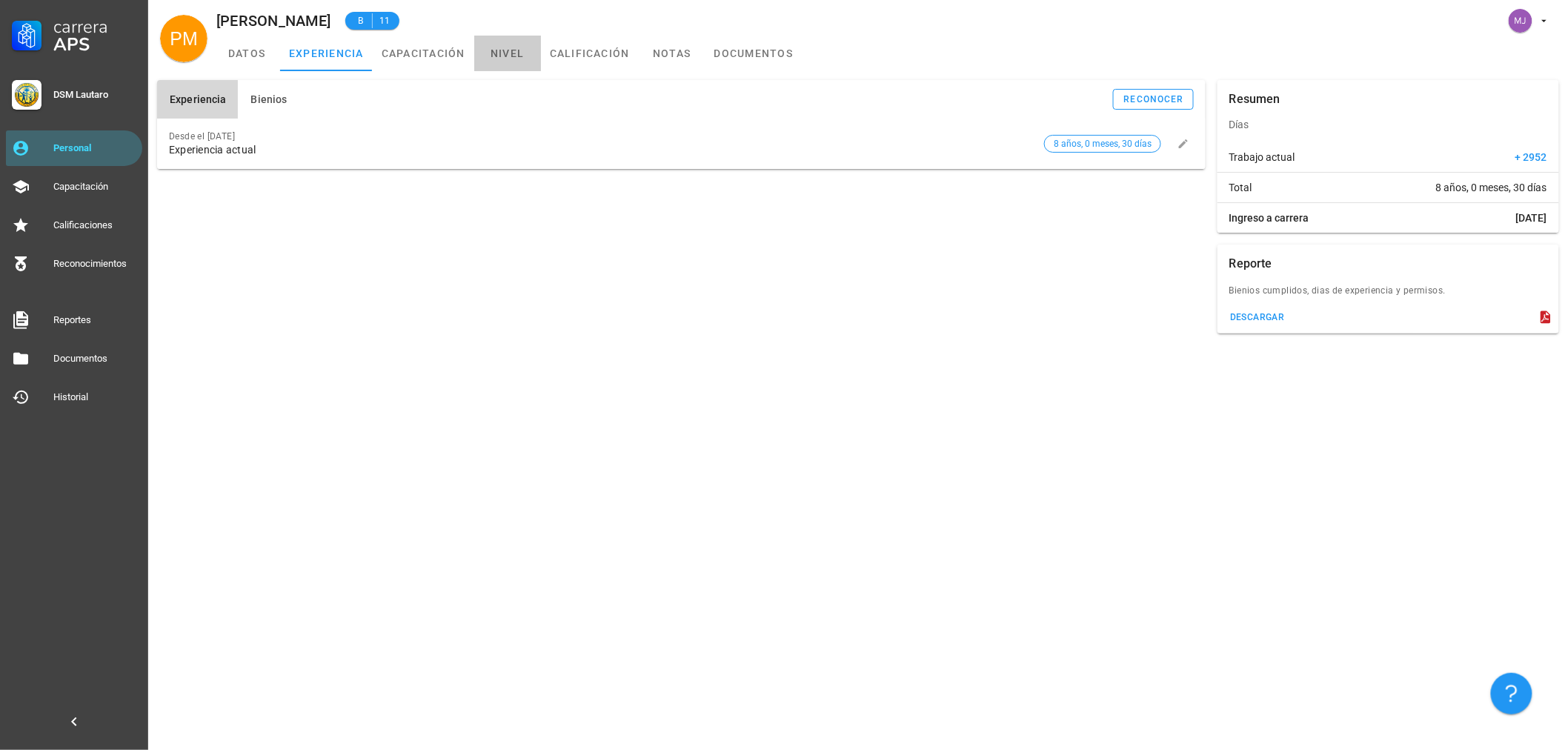
click at [502, 53] on link "nivel" at bounding box center [507, 53] width 67 height 36
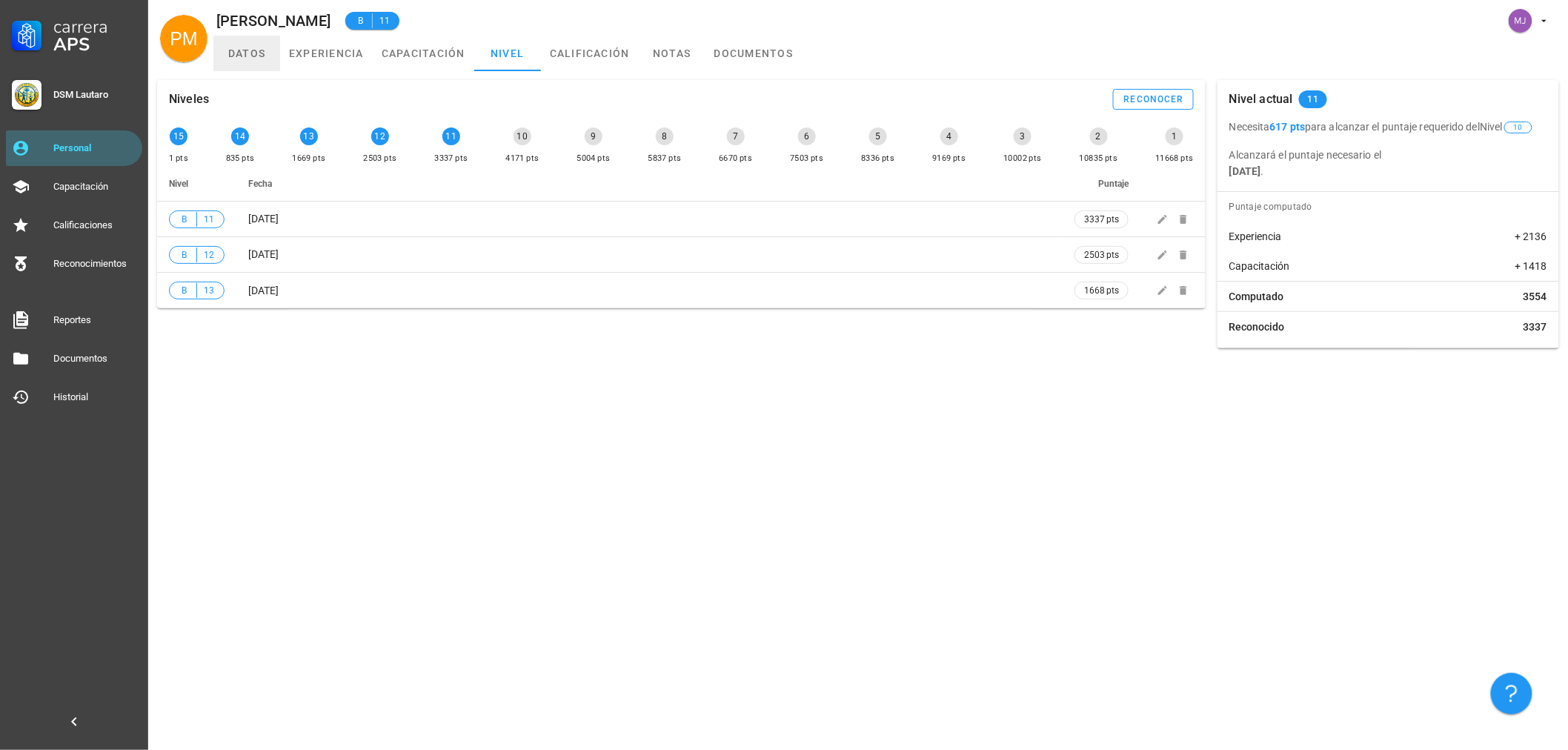
click at [237, 52] on link "datos" at bounding box center [246, 53] width 67 height 36
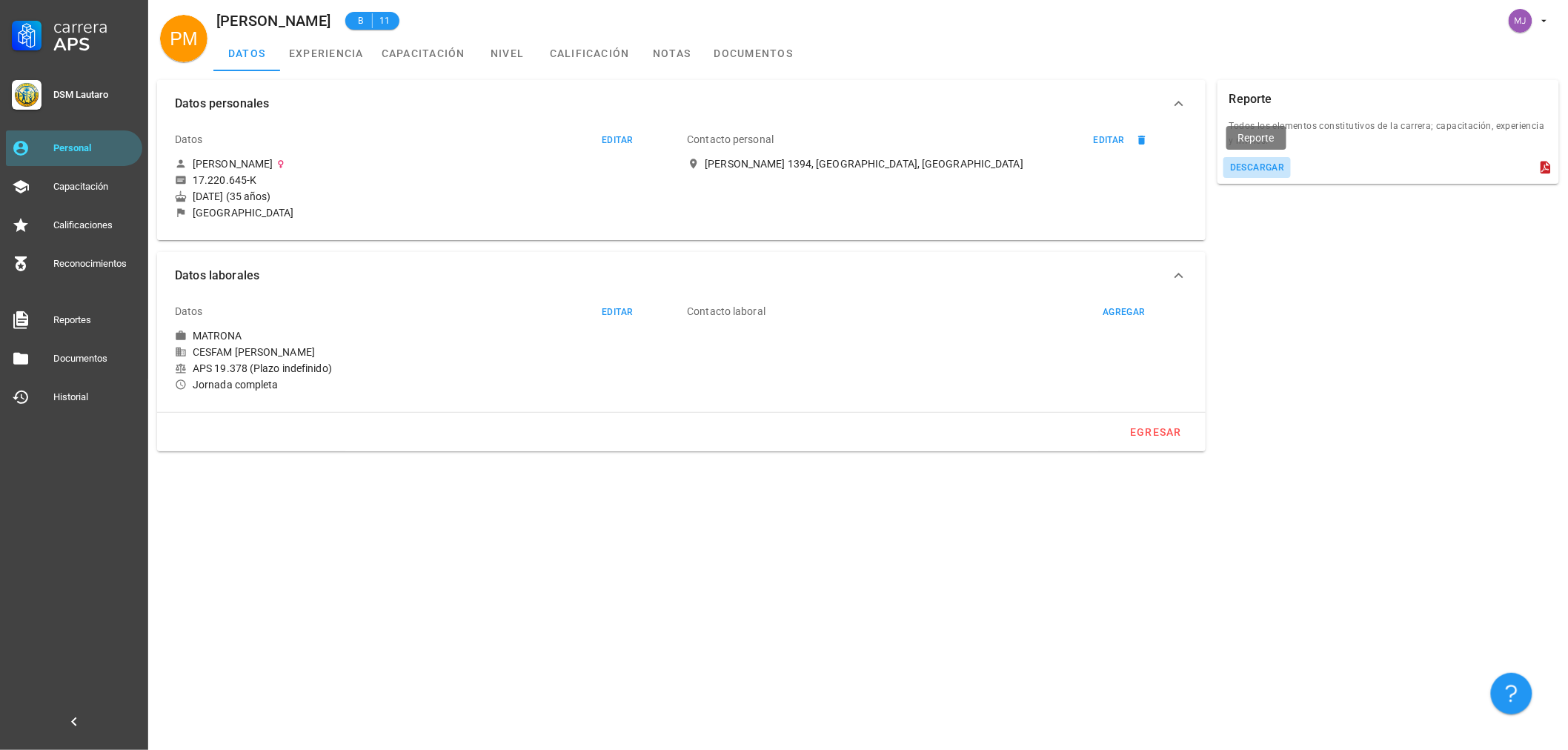
click at [1230, 160] on button "descargar" at bounding box center [1257, 167] width 68 height 20
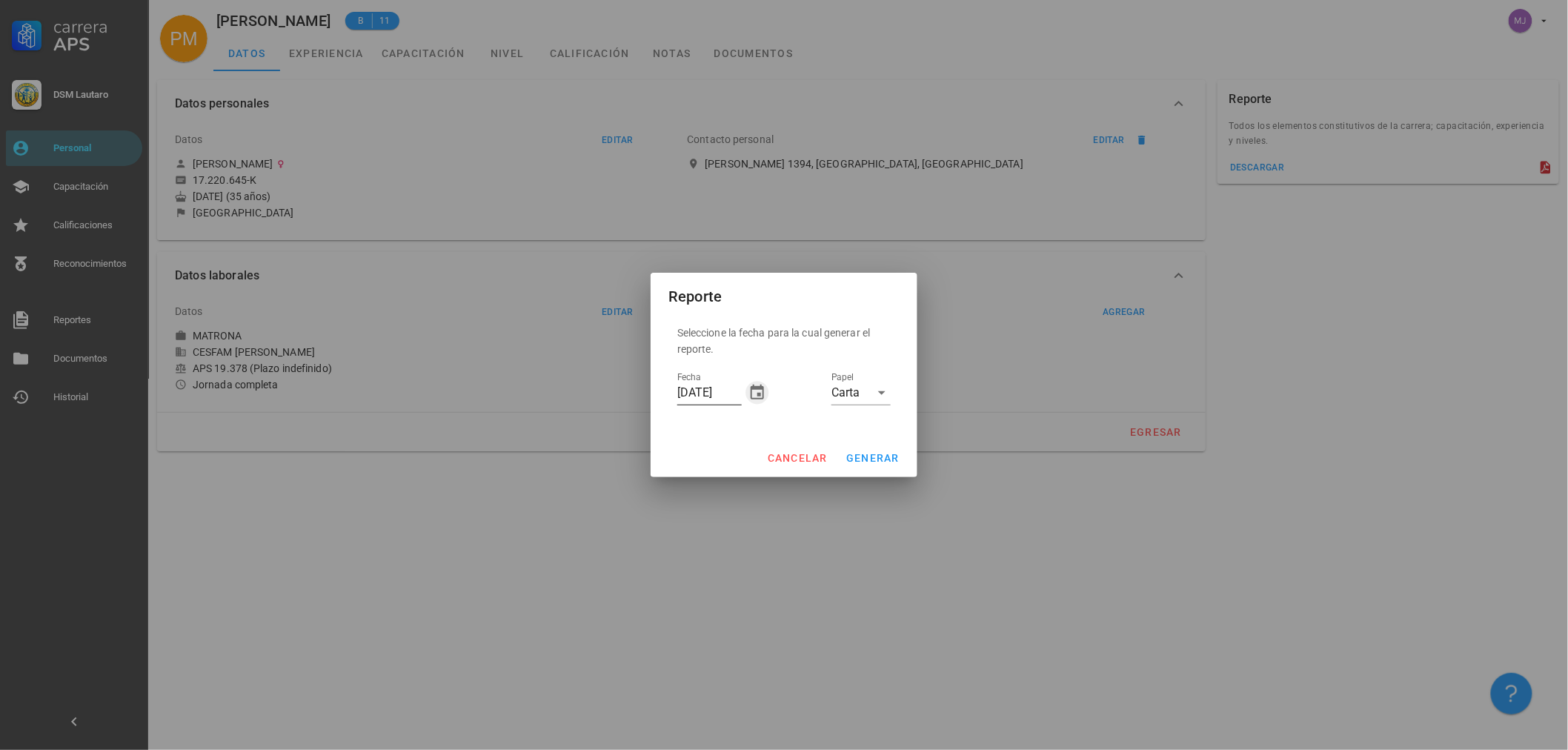
click at [754, 388] on icon "button" at bounding box center [758, 391] width 14 height 15
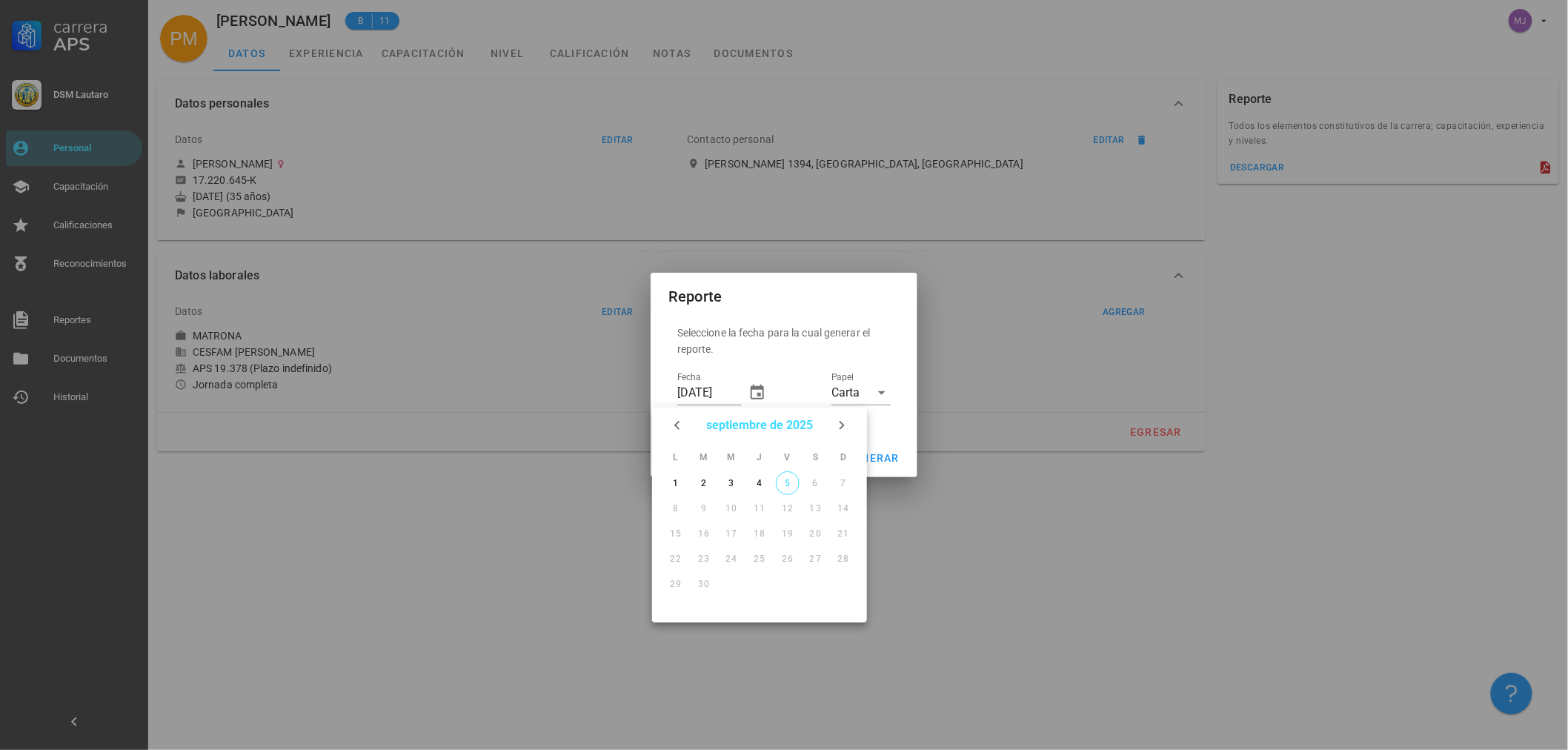
click at [764, 424] on button "septiembre de 2025" at bounding box center [760, 425] width 118 height 30
click at [765, 549] on div "ago." at bounding box center [759, 551] width 40 height 11
click at [762, 507] on div "7" at bounding box center [760, 508] width 23 height 11
type input "[DATE]"
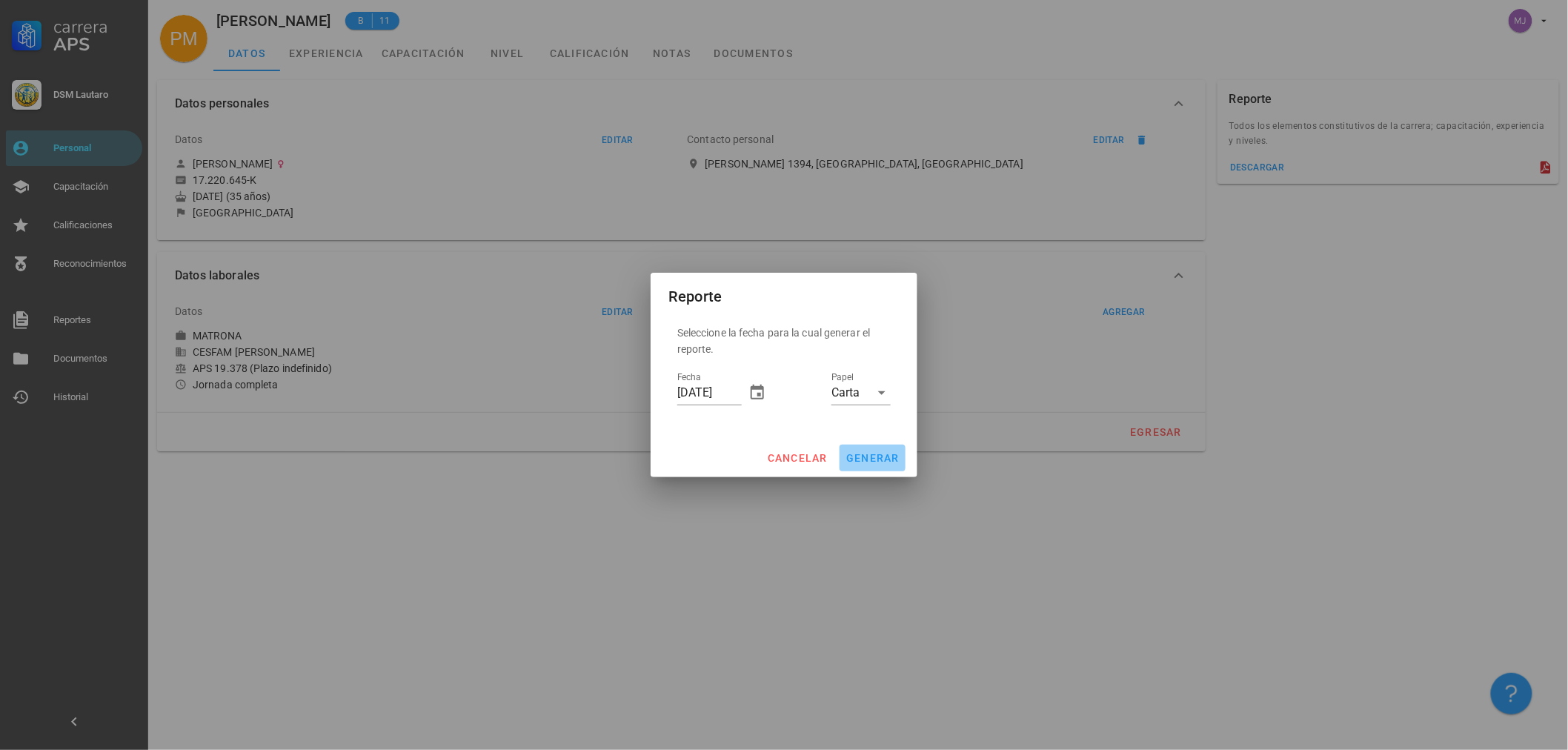
click at [868, 461] on span "generar" at bounding box center [872, 457] width 54 height 12
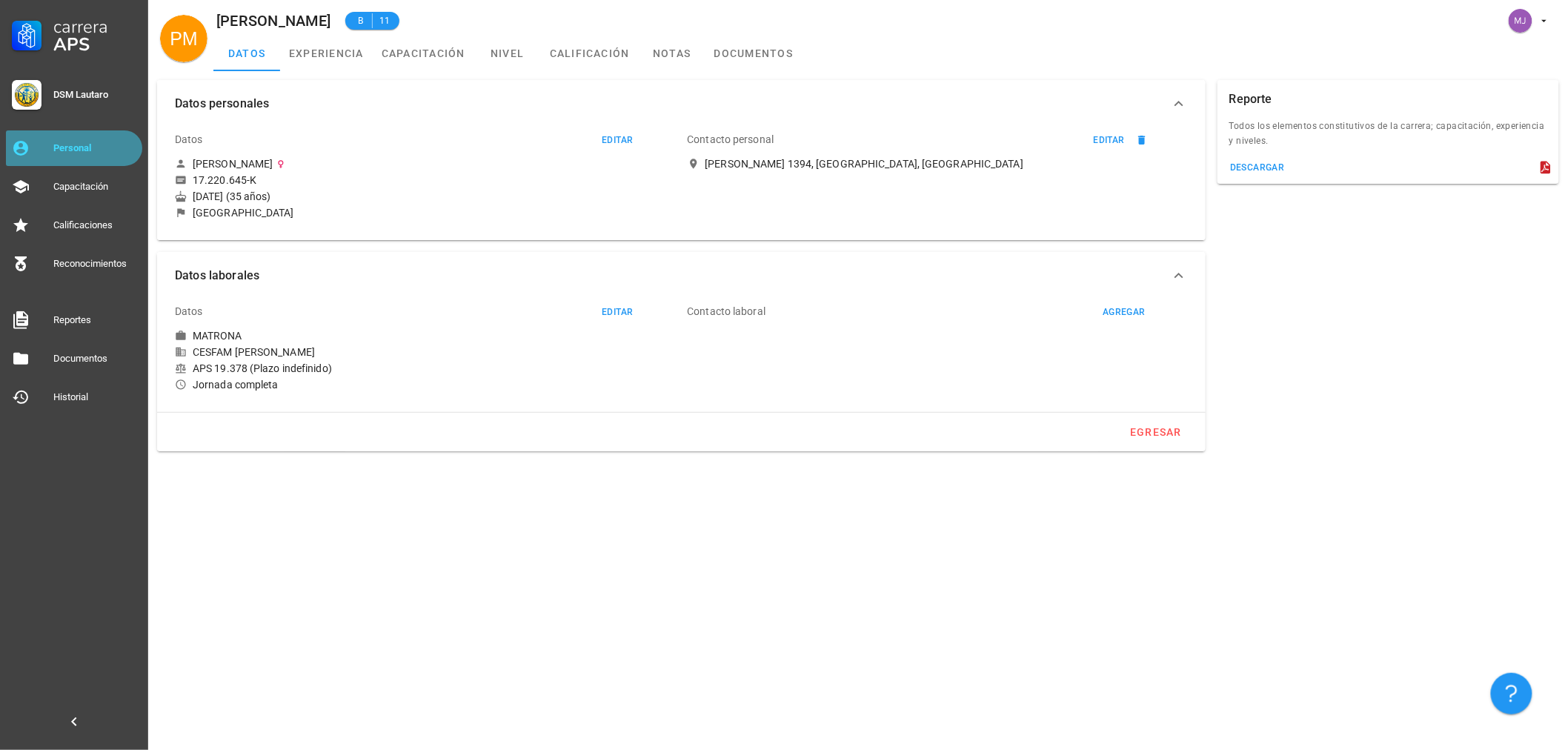
click at [93, 153] on div "Personal" at bounding box center [95, 148] width 83 height 12
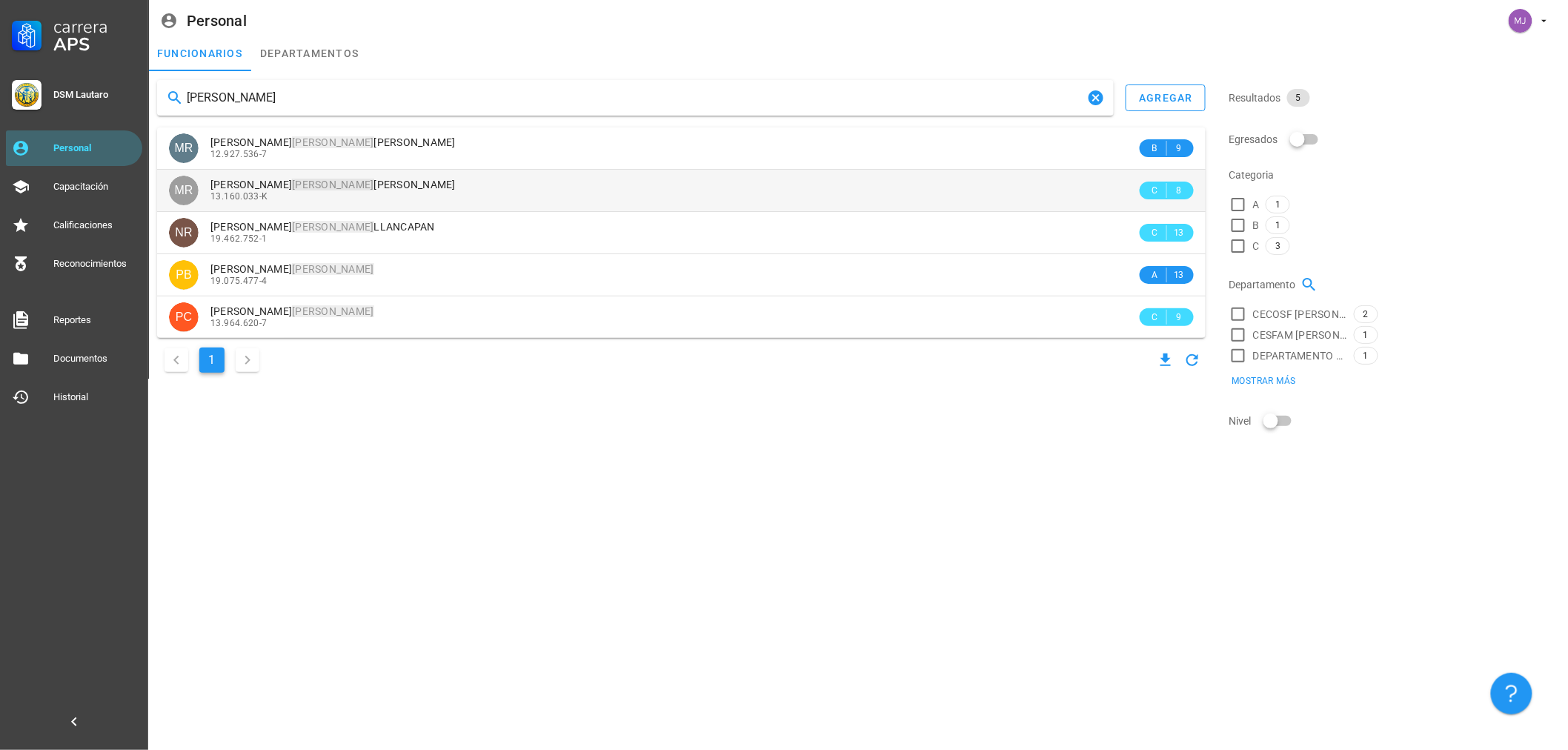
type input "[PERSON_NAME]"
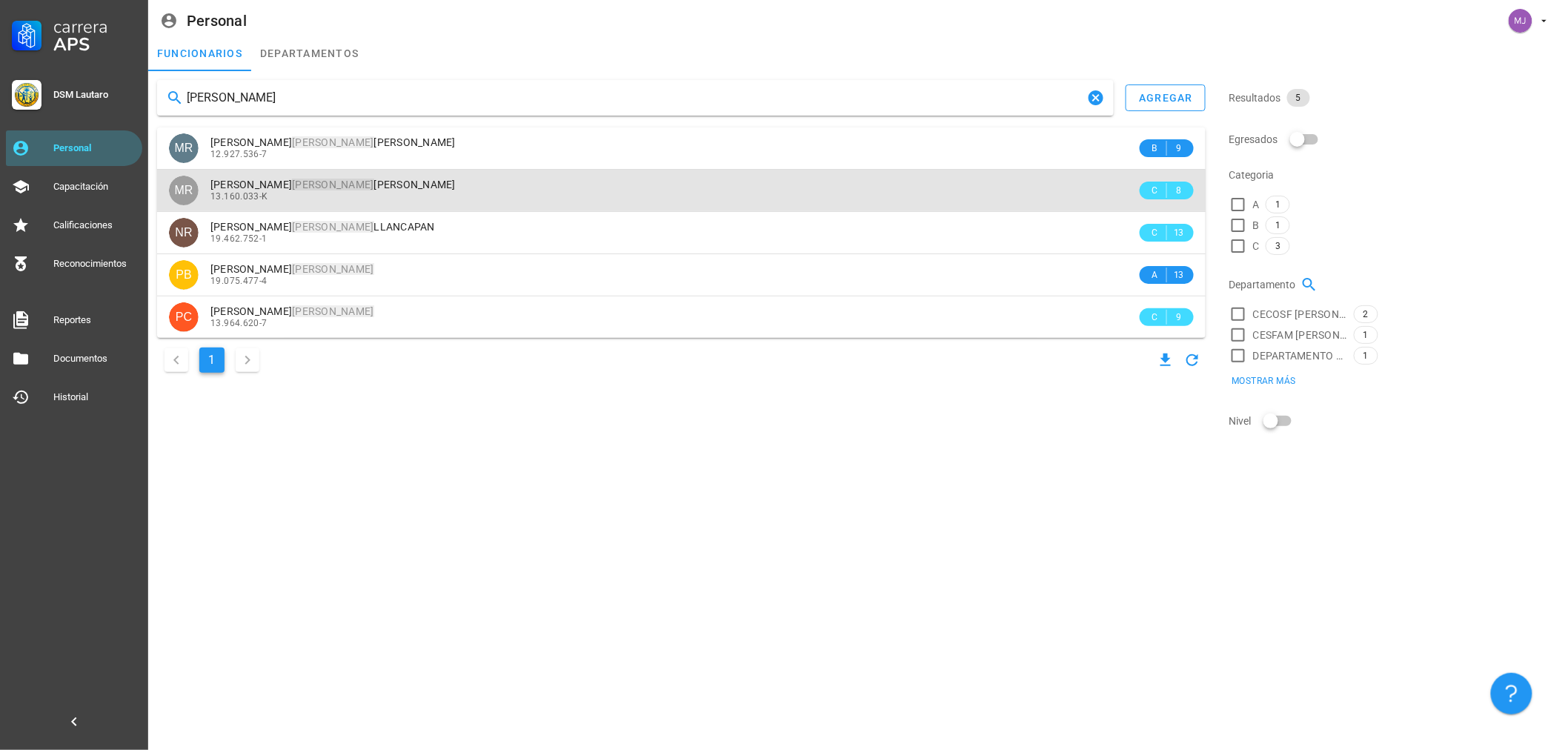
click at [300, 188] on mark "[PERSON_NAME]" at bounding box center [332, 184] width 81 height 12
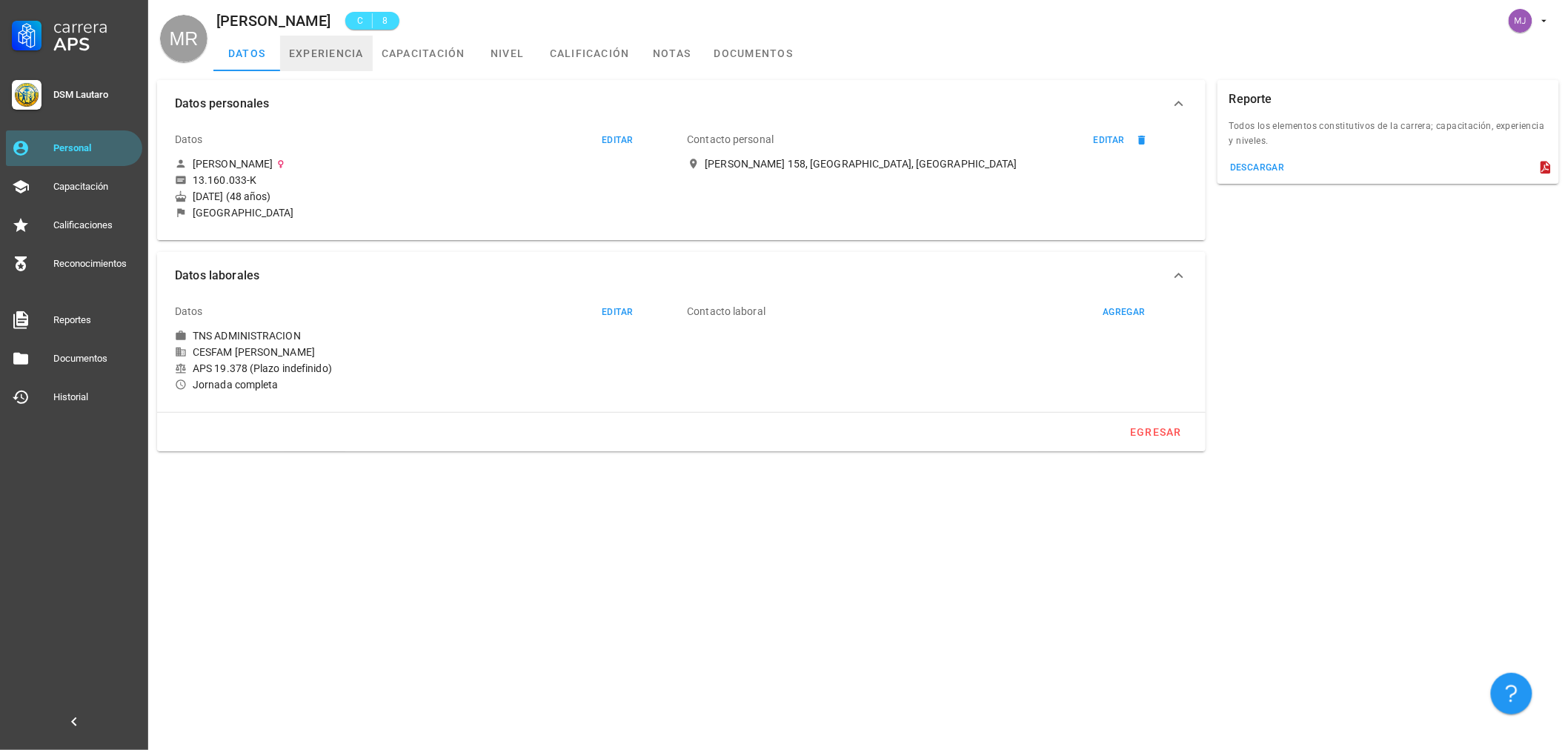
click at [327, 40] on link "experiencia" at bounding box center [327, 53] width 93 height 36
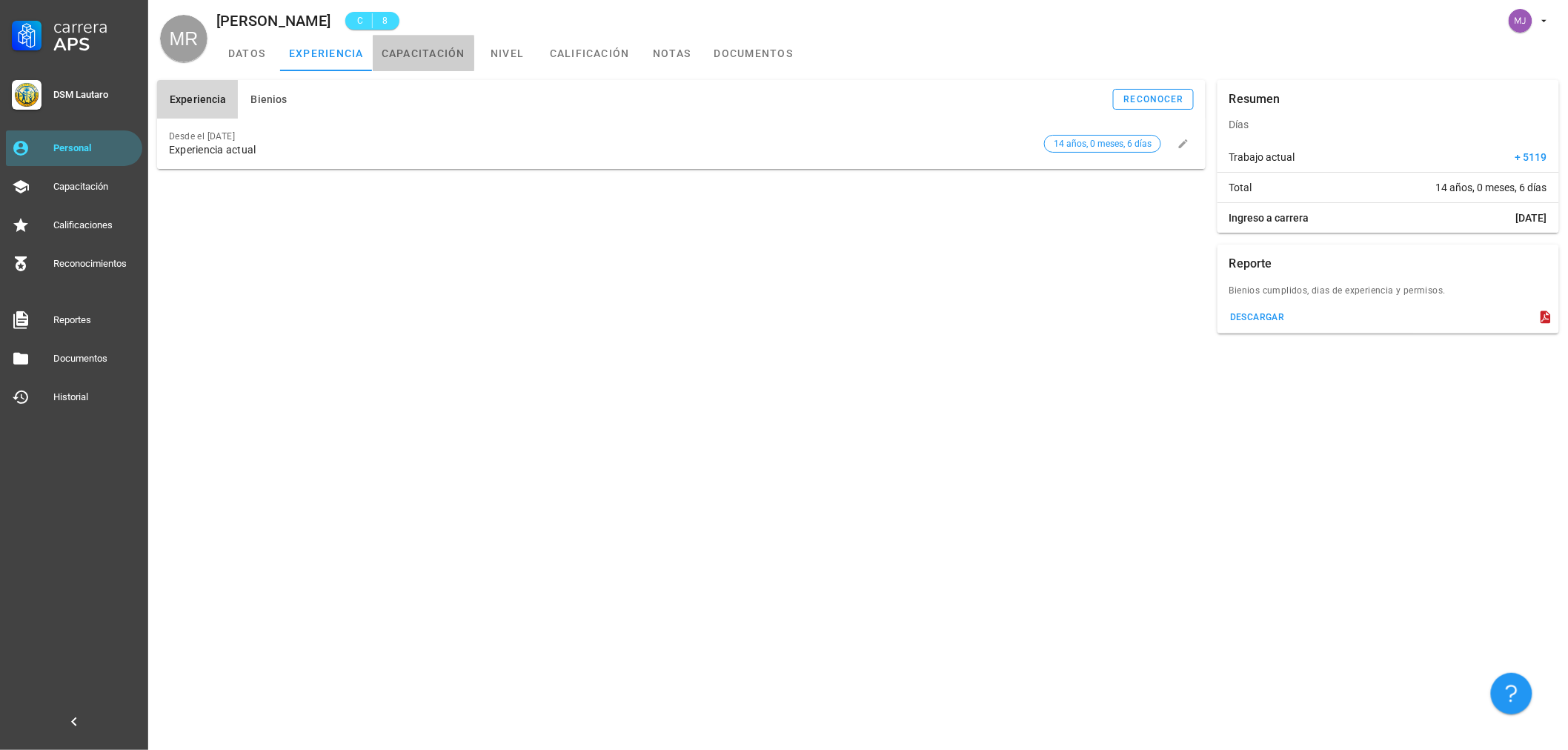
click at [464, 55] on link "capacitación" at bounding box center [423, 53] width 102 height 36
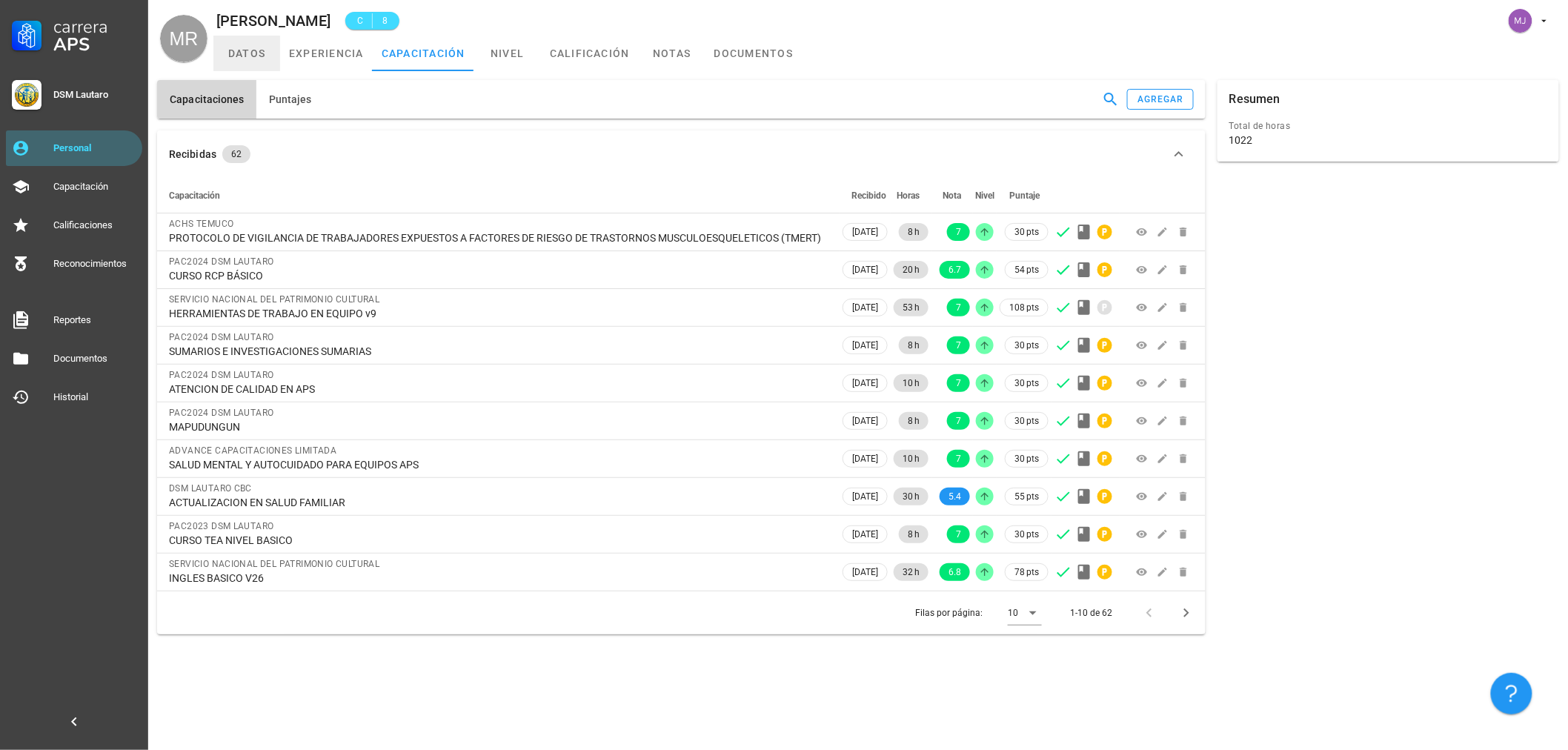
click at [265, 64] on link "datos" at bounding box center [246, 53] width 67 height 36
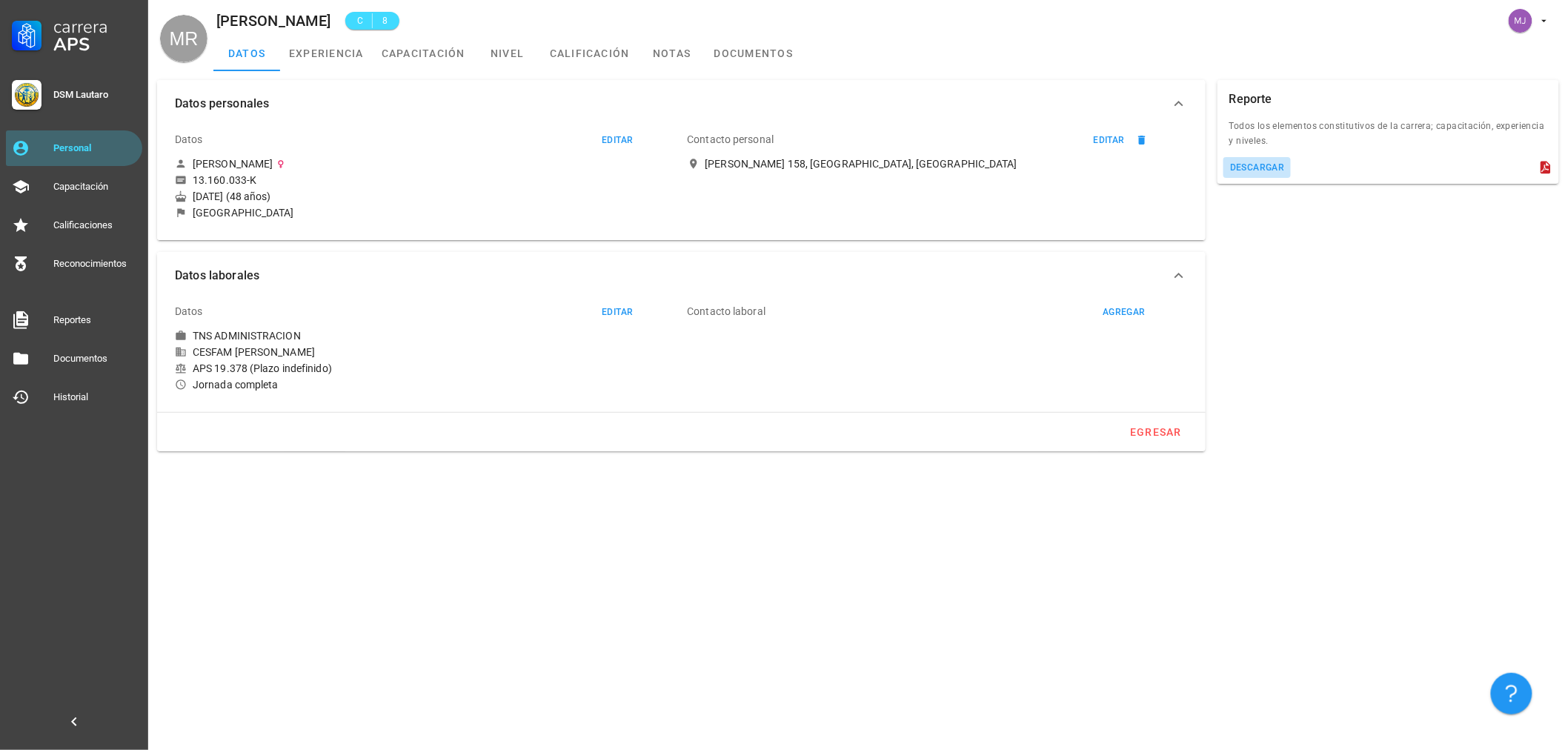
click at [1265, 166] on div "descargar" at bounding box center [1257, 167] width 55 height 11
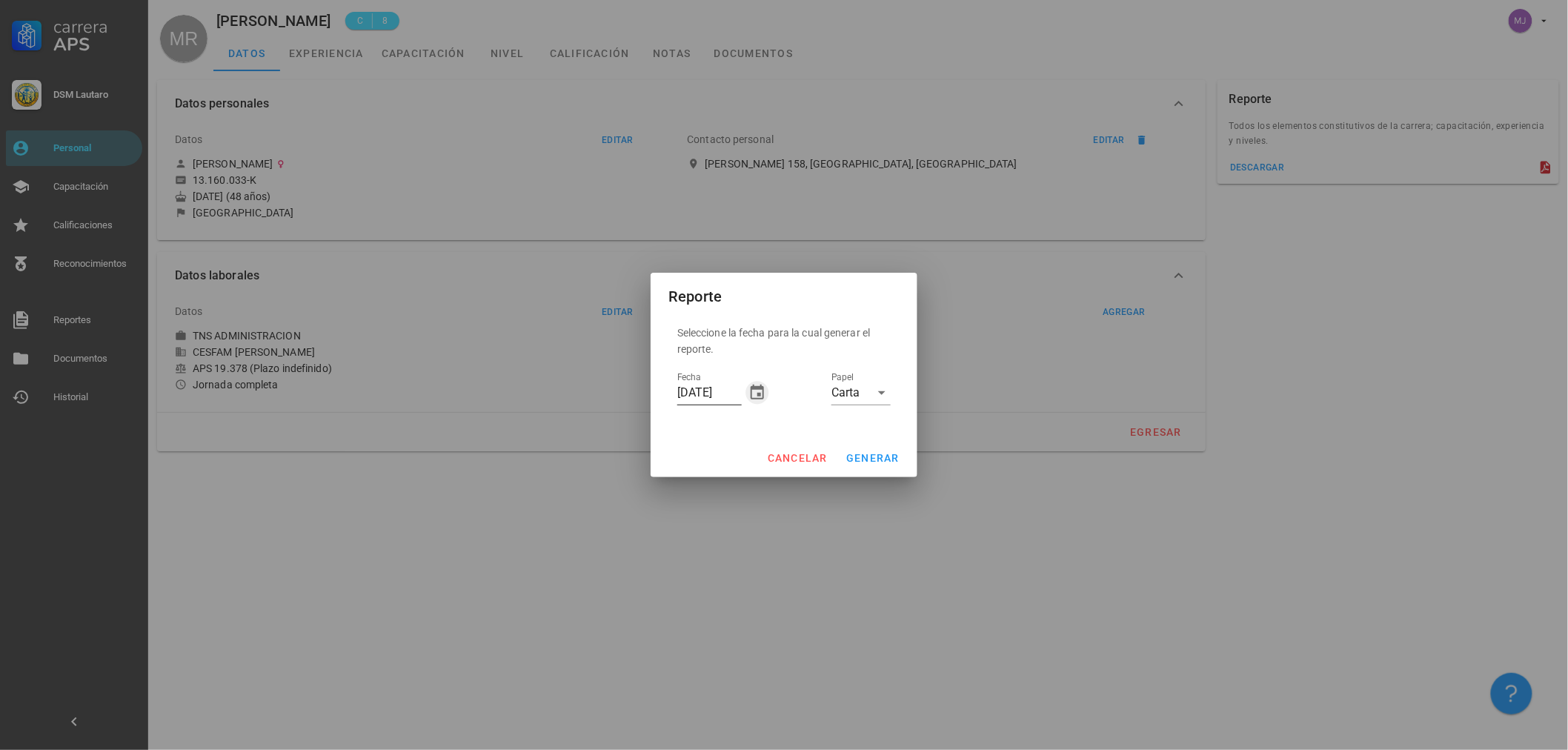
click at [753, 394] on icon "button" at bounding box center [757, 392] width 17 height 17
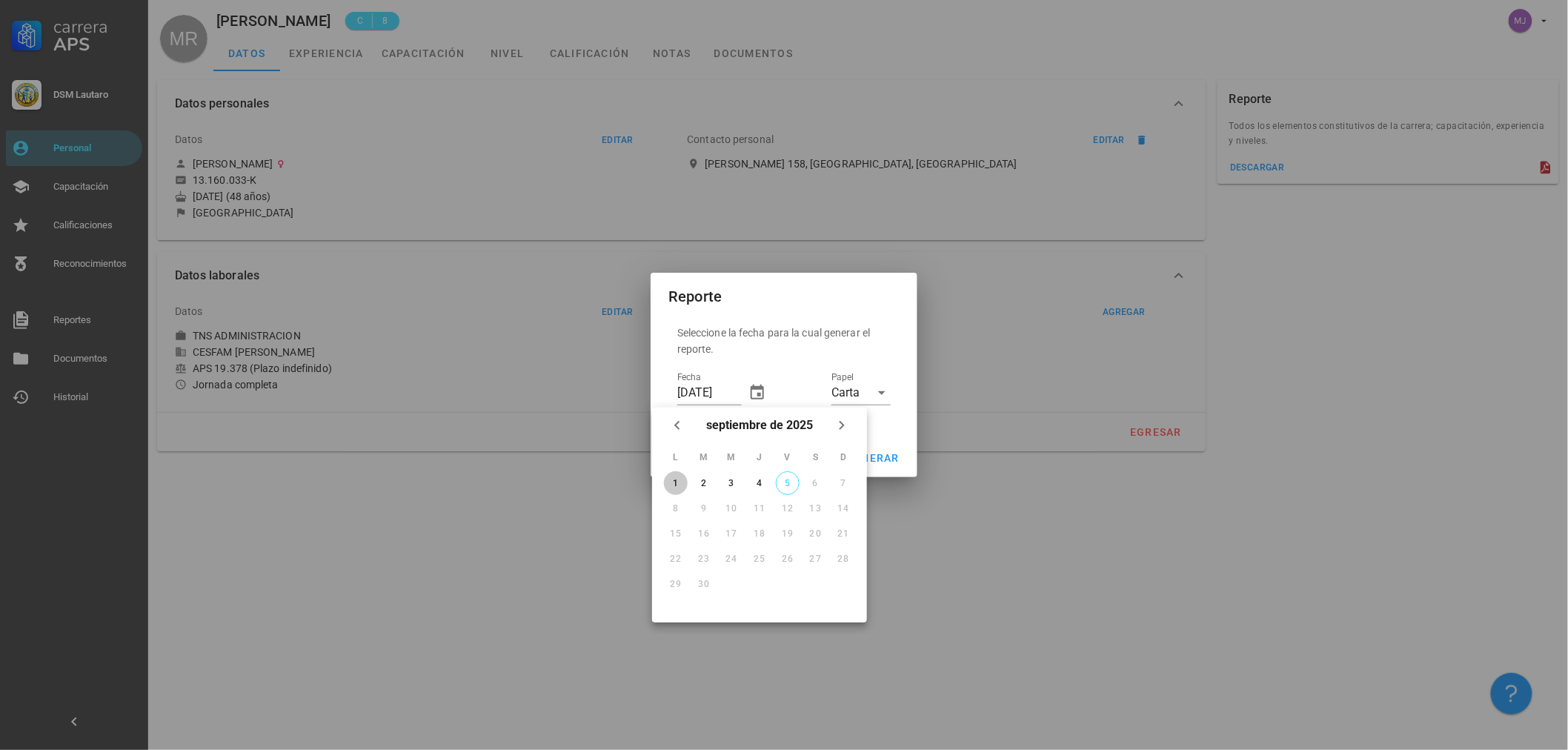
click at [671, 484] on div "1" at bounding box center [675, 483] width 23 height 11
type input "[DATE]"
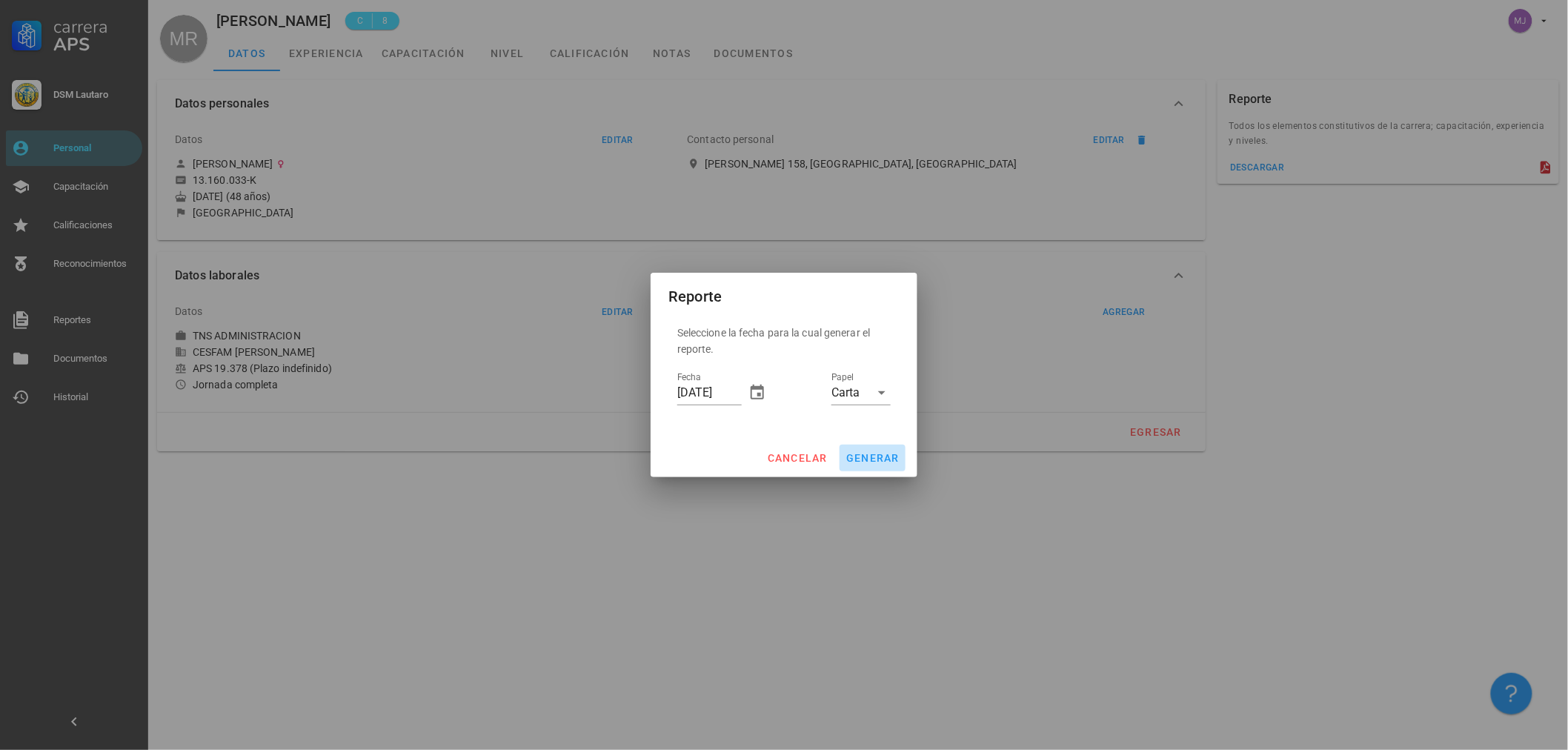
click at [870, 456] on span "generar" at bounding box center [872, 457] width 54 height 12
